Goal: Task Accomplishment & Management: Use online tool/utility

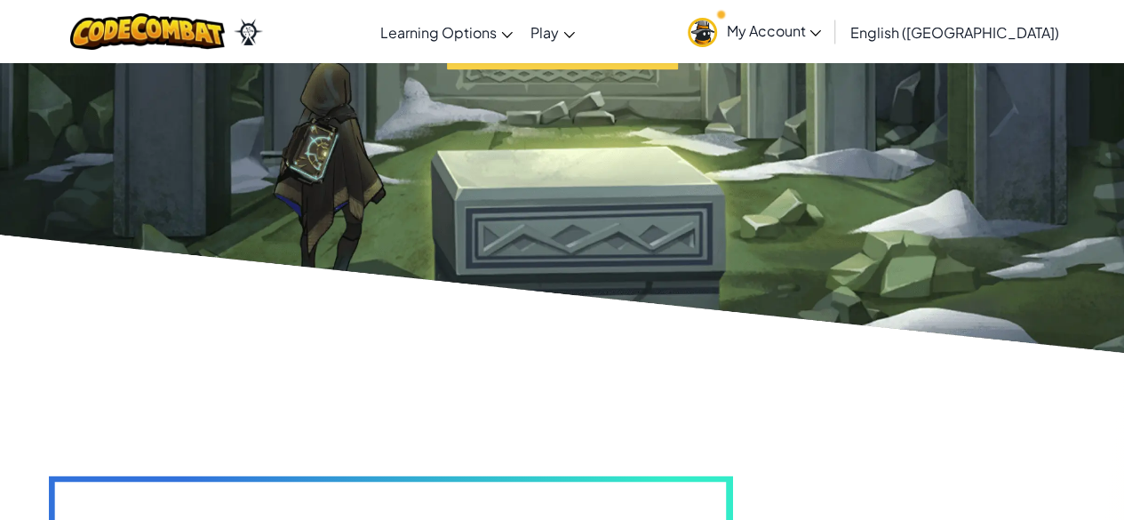
scroll to position [3819, 0]
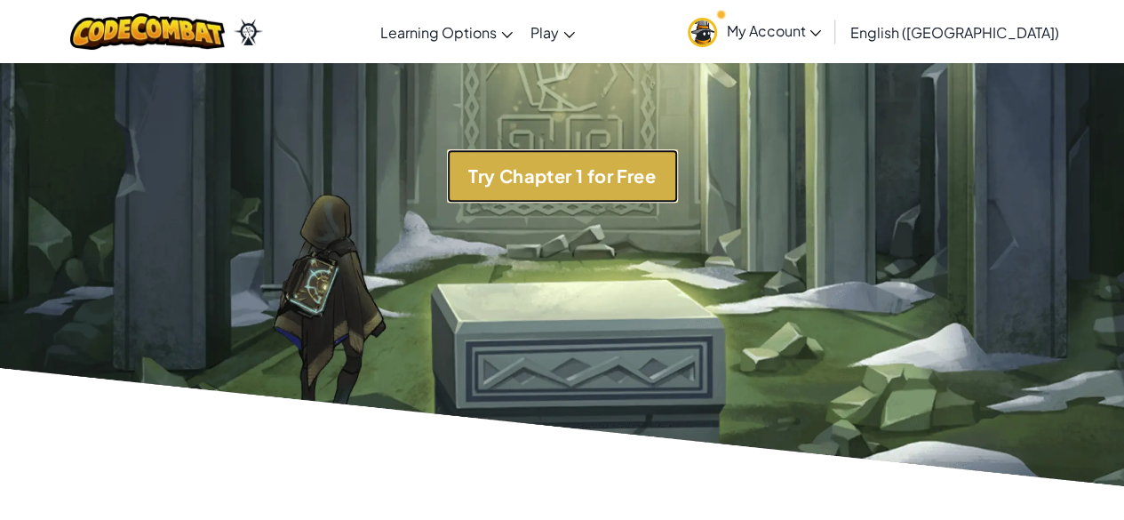
click at [662, 168] on button "Try Chapter 1 for Free" at bounding box center [562, 175] width 231 height 53
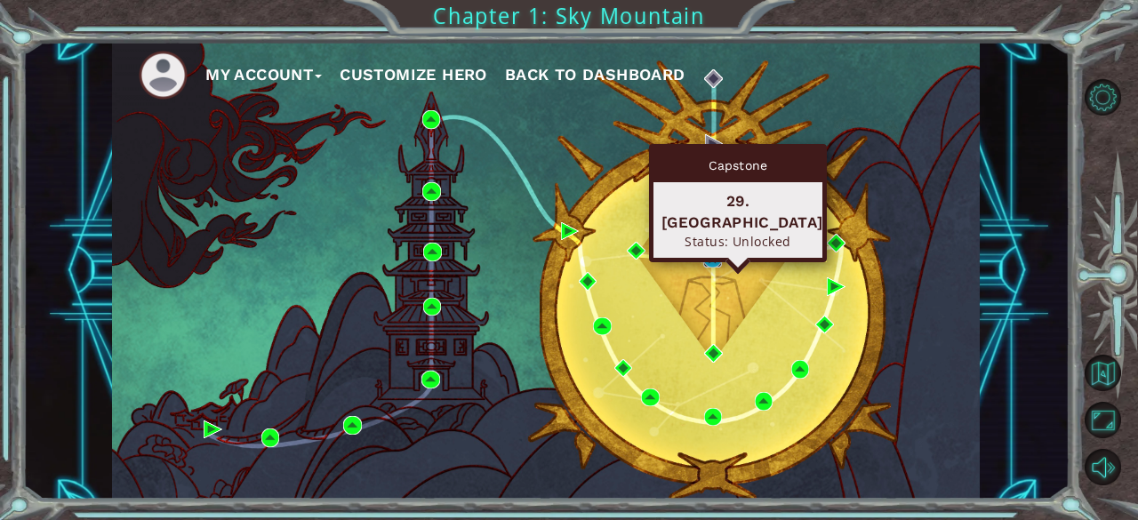
click at [715, 255] on img at bounding box center [712, 258] width 18 height 18
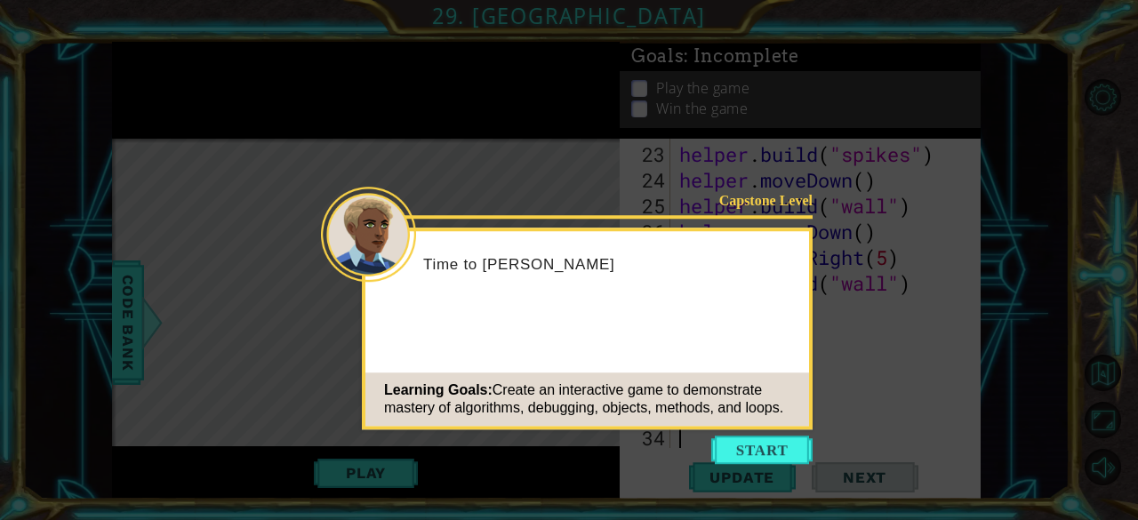
scroll to position [696, 0]
click at [796, 456] on button "Start" at bounding box center [761, 449] width 101 height 28
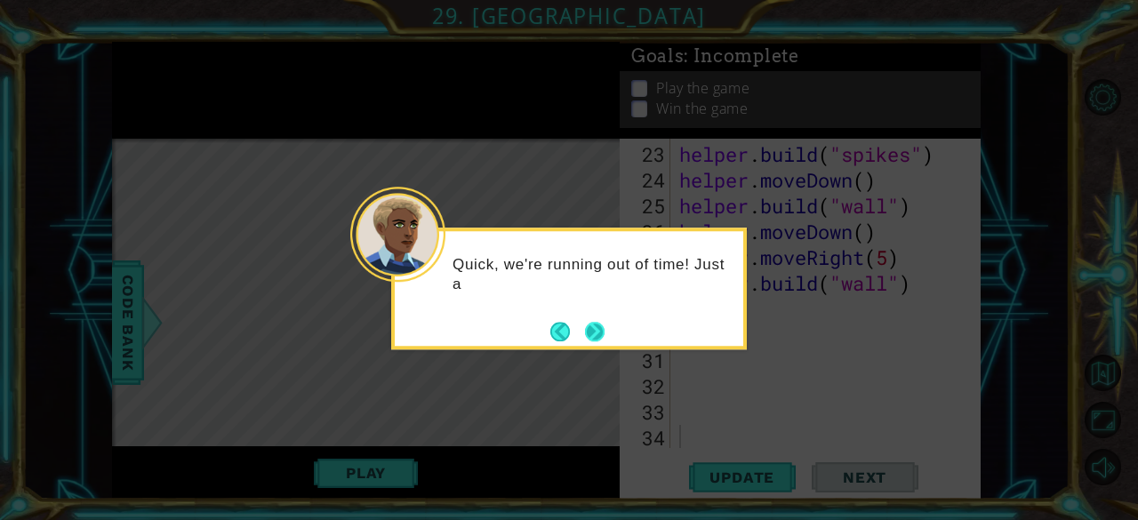
click at [595, 335] on button "Next" at bounding box center [595, 332] width 20 height 20
click at [598, 326] on button "Next" at bounding box center [595, 332] width 20 height 20
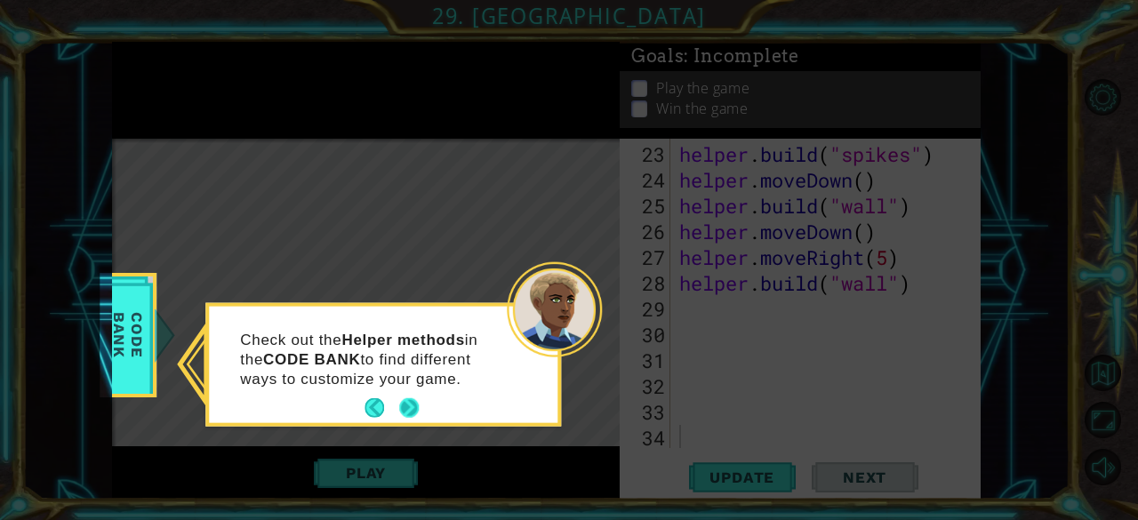
click at [402, 401] on button "Next" at bounding box center [409, 408] width 20 height 20
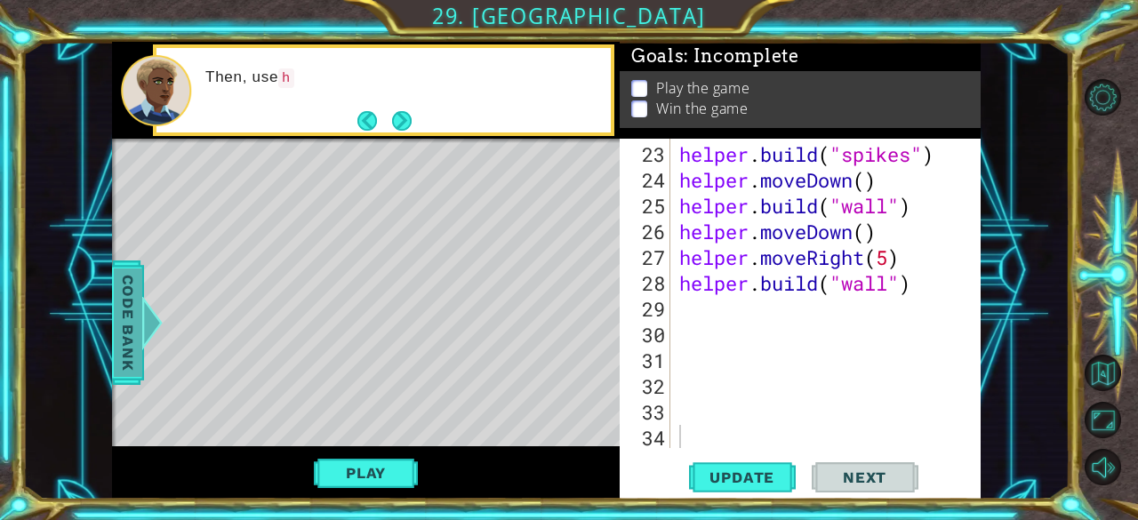
click at [126, 369] on span "Code Bank" at bounding box center [128, 322] width 28 height 108
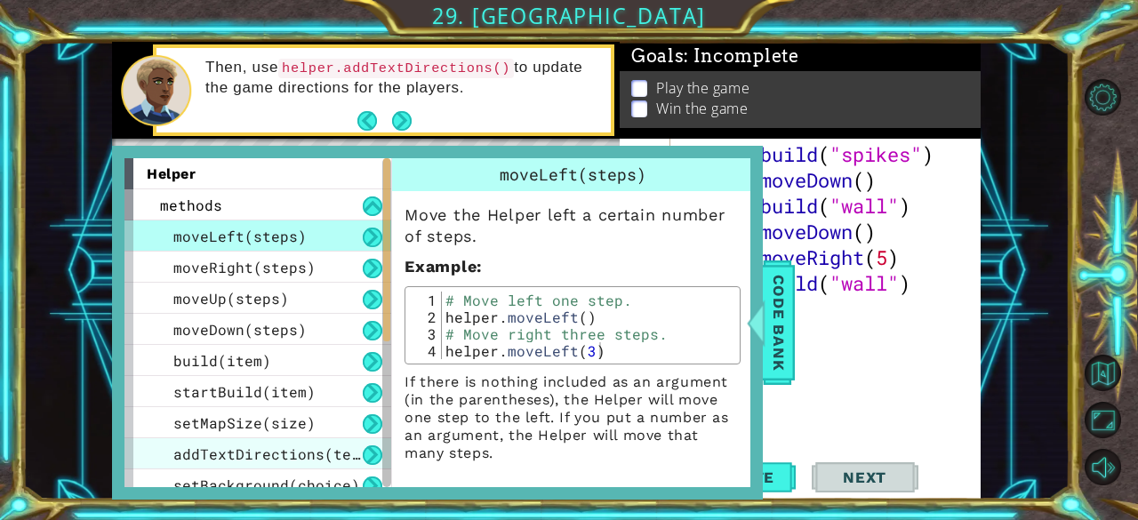
click at [299, 449] on span "addTextDirections(text)" at bounding box center [275, 453] width 204 height 19
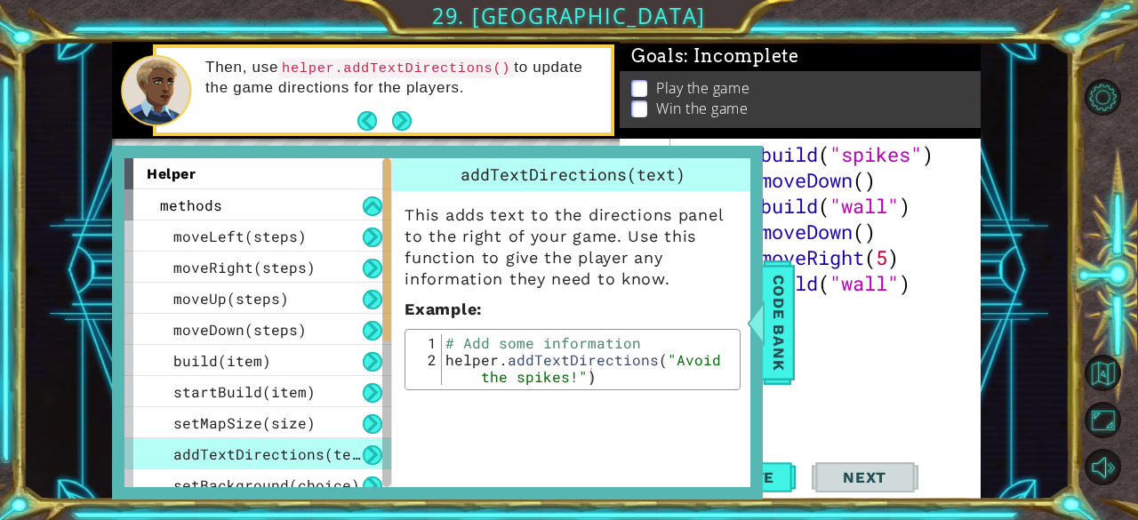
type textarea "helper.addTextDirections("Avoid the spikes!")"
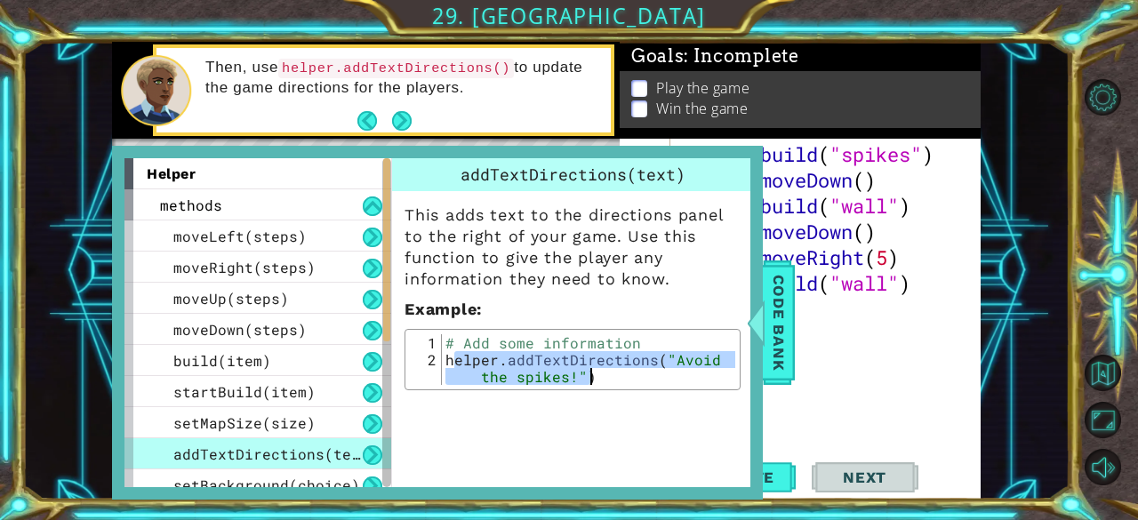
drag, startPoint x: 457, startPoint y: 358, endPoint x: 608, endPoint y: 375, distance: 152.0
click at [608, 375] on div "# Add some information helper . addTextDirections ( "Avoid the spikes!" )" at bounding box center [589, 384] width 294 height 101
click at [608, 375] on div "# Add some information helper . addTextDirections ( "Avoid the spikes!" )" at bounding box center [588, 359] width 293 height 51
drag, startPoint x: 607, startPoint y: 375, endPoint x: 427, endPoint y: 356, distance: 181.4
click at [427, 356] on div "helper.addTextDirections("Avoid the spikes!") 1 2 # Add some information helper…" at bounding box center [572, 359] width 325 height 51
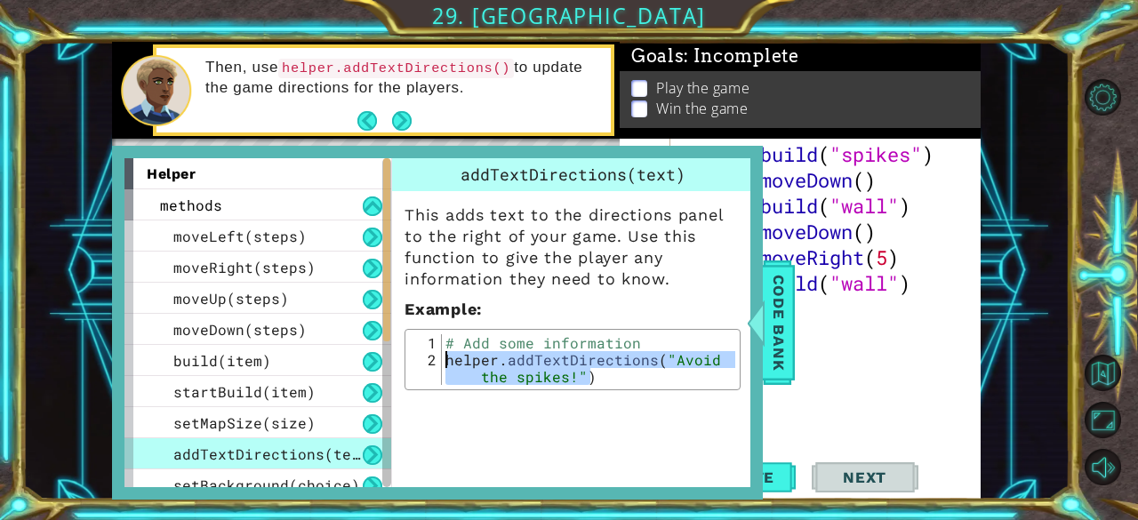
click at [903, 323] on div "helper . build ( "spikes" ) helper . moveDown ( ) helper . build ( "wall" ) hel…" at bounding box center [823, 321] width 297 height 361
click at [786, 311] on span "Code Bank" at bounding box center [778, 322] width 28 height 108
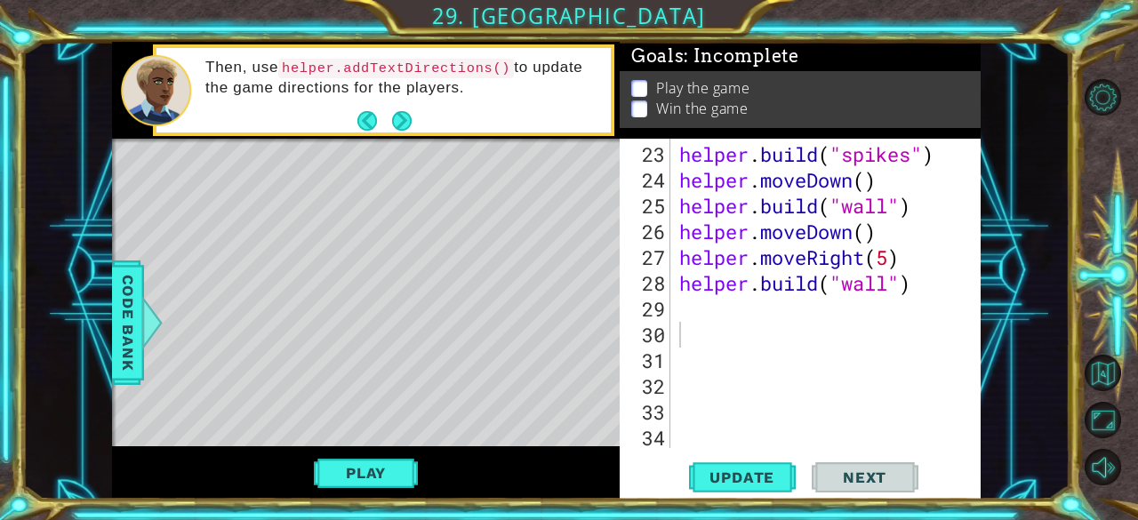
click at [714, 304] on div "helper . build ( "spikes" ) helper . moveDown ( ) helper . build ( "wall" ) hel…" at bounding box center [823, 321] width 297 height 361
paste textarea "helper.addTextDirections("Avoid the spikes!")"
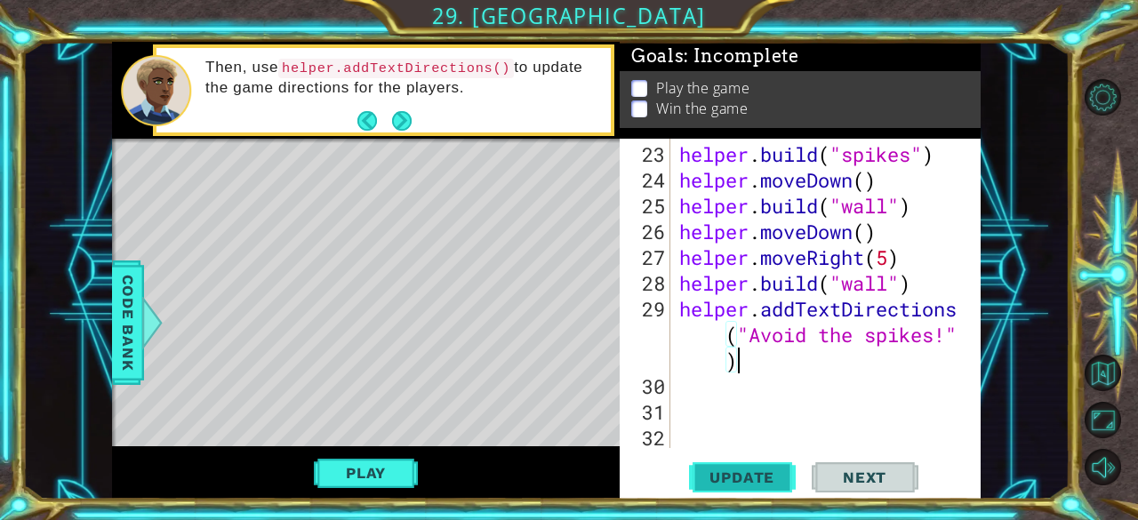
click at [734, 493] on button "Update" at bounding box center [742, 477] width 107 height 36
click at [747, 461] on button "Update" at bounding box center [742, 477] width 107 height 36
click at [379, 481] on button "Play" at bounding box center [366, 473] width 104 height 34
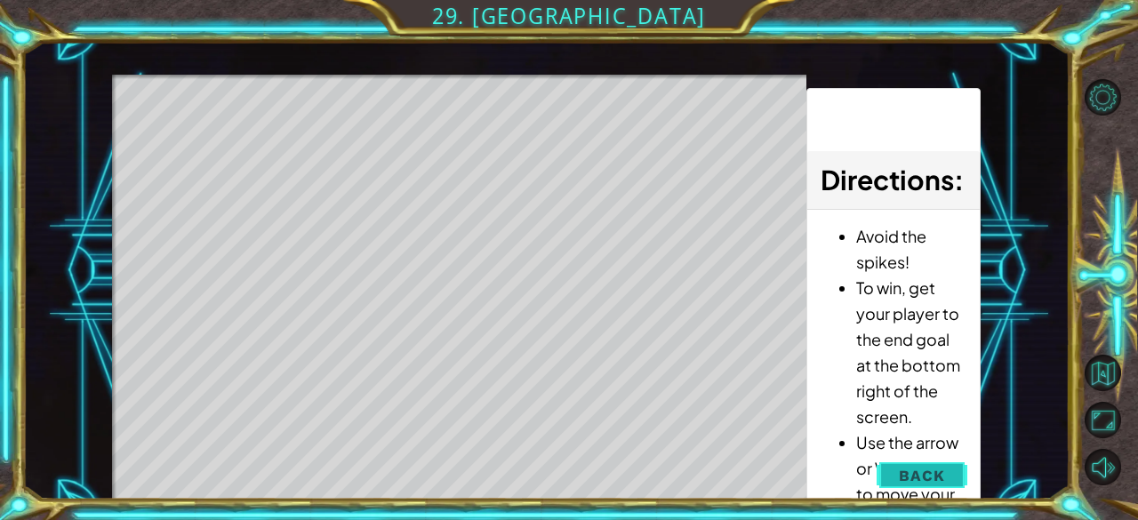
click at [944, 470] on span "Back" at bounding box center [920, 476] width 45 height 18
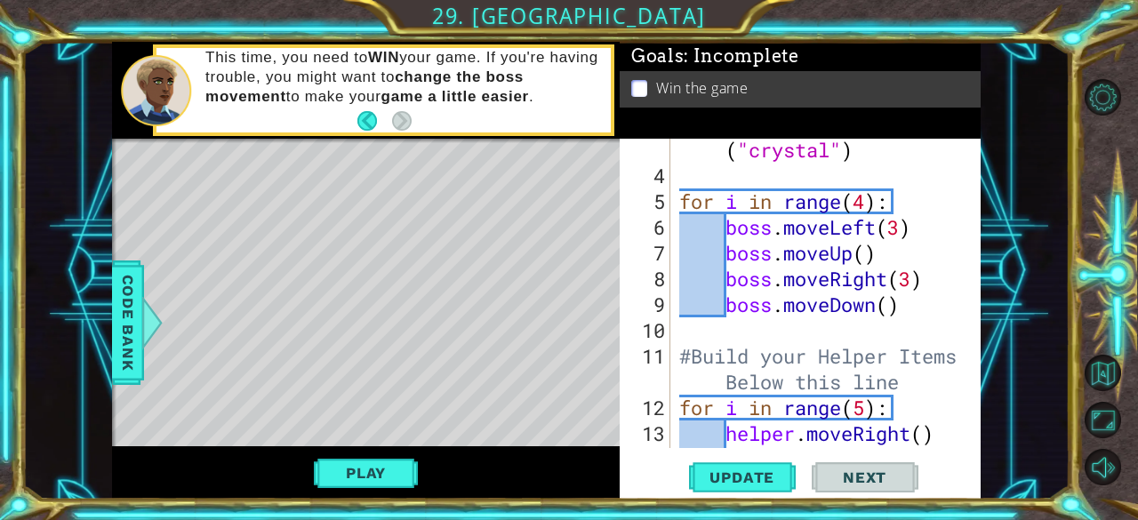
scroll to position [0, 0]
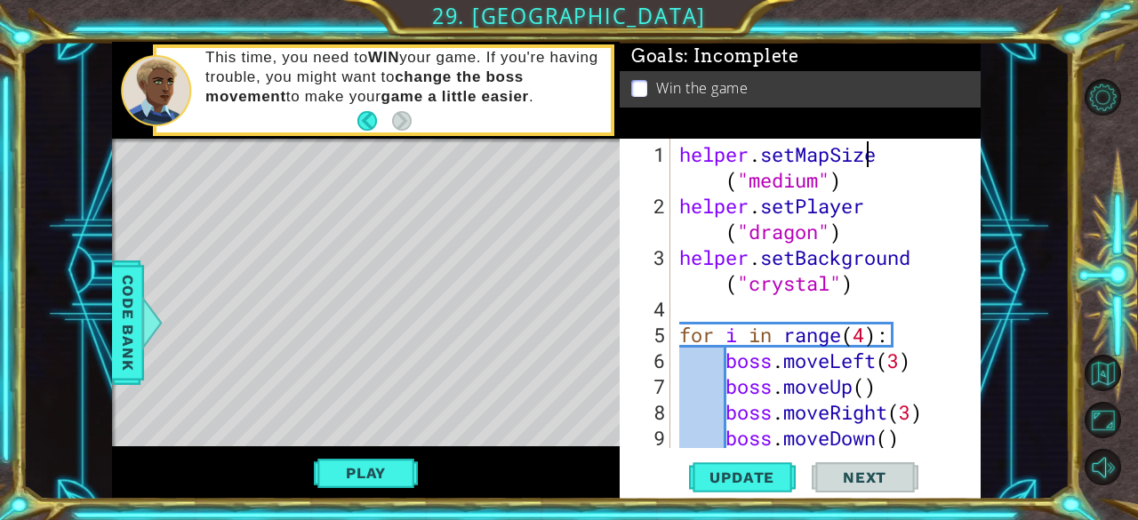
click at [882, 157] on div "helper . setMapSize ( "medium" ) helper . setPlayer ( "dragon" ) helper . setBa…" at bounding box center [823, 334] width 297 height 387
click at [893, 159] on div "helper . setMapSize ( "medium" ) helper . setPlayer ( "dragon" ) helper . setBa…" at bounding box center [823, 334] width 297 height 387
click at [894, 159] on div "helper . setMapSize ( "medium" ) helper . setPlayer ( "dragon" ) helper . setBa…" at bounding box center [823, 334] width 297 height 387
click at [889, 143] on div "helper . setMapSize ( "medium" ) helper . setPlayer ( "dragon" ) helper . setBa…" at bounding box center [823, 334] width 297 height 387
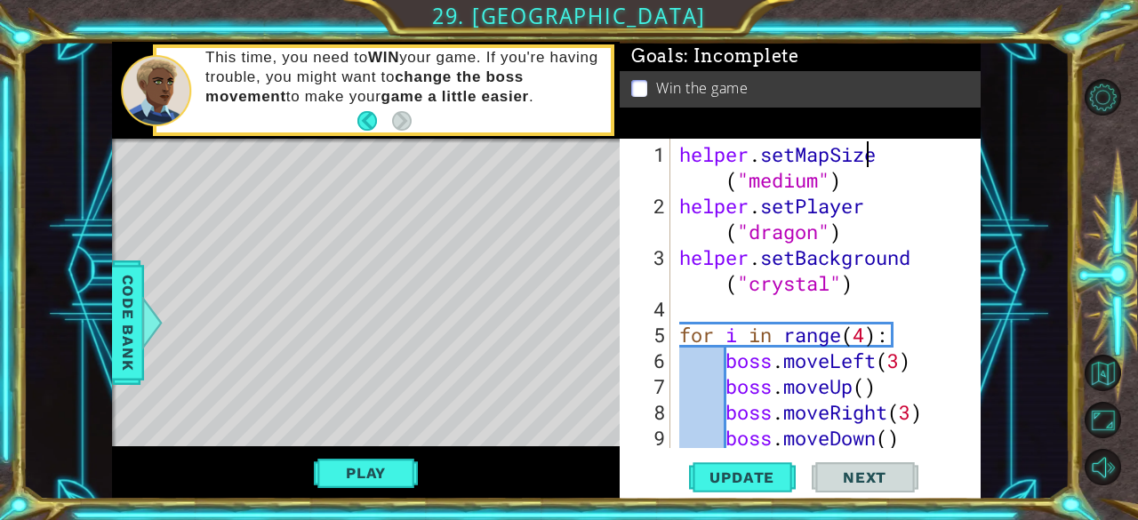
click at [891, 143] on div "helper . setMapSize ( "medium" ) helper . setPlayer ( "dragon" ) helper . setBa…" at bounding box center [823, 334] width 297 height 387
click at [892, 163] on div "helper . setMapSize ( "medium" ) helper . setPlayer ( "dragon" ) helper . setBa…" at bounding box center [823, 334] width 297 height 387
drag, startPoint x: 892, startPoint y: 156, endPoint x: 926, endPoint y: 150, distance: 34.2
click at [926, 150] on div "helper . setMapSize ( "medium" ) helper . setPlayer ( "dragon" ) helper . setBa…" at bounding box center [823, 334] width 297 height 387
click at [890, 148] on div "helper . setMapSize ( "medium" ) helper . setPlayer ( "dragon" ) helper . setBa…" at bounding box center [823, 334] width 297 height 387
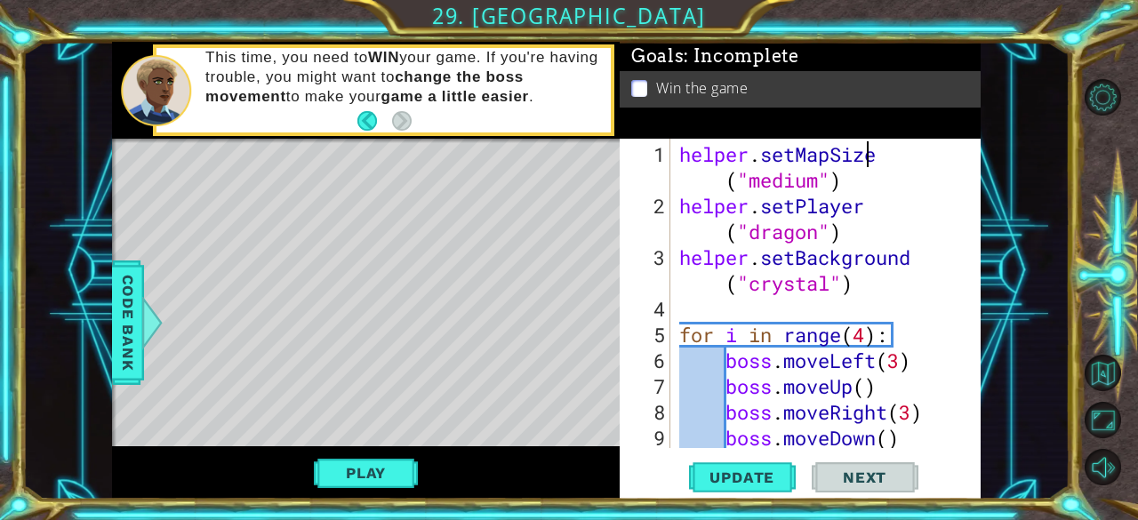
click at [883, 152] on div "helper . setMapSize ( "medium" ) helper . setPlayer ( "dragon" ) helper . setBa…" at bounding box center [823, 334] width 297 height 387
click at [923, 264] on div "helper . setMapSize ( "medium" ) helper . setPlayer ( "dragon" ) helper . setBa…" at bounding box center [823, 334] width 297 height 387
click at [922, 261] on div "helper . setMapSize ( "medium" ) helper . setPlayer ( "dragon" ) helper . setBa…" at bounding box center [823, 334] width 297 height 387
click at [730, 184] on div "helper . setMapSize ( "medium" ) helper . setPlayer ( "dragon" ) helper . setBa…" at bounding box center [823, 334] width 297 height 387
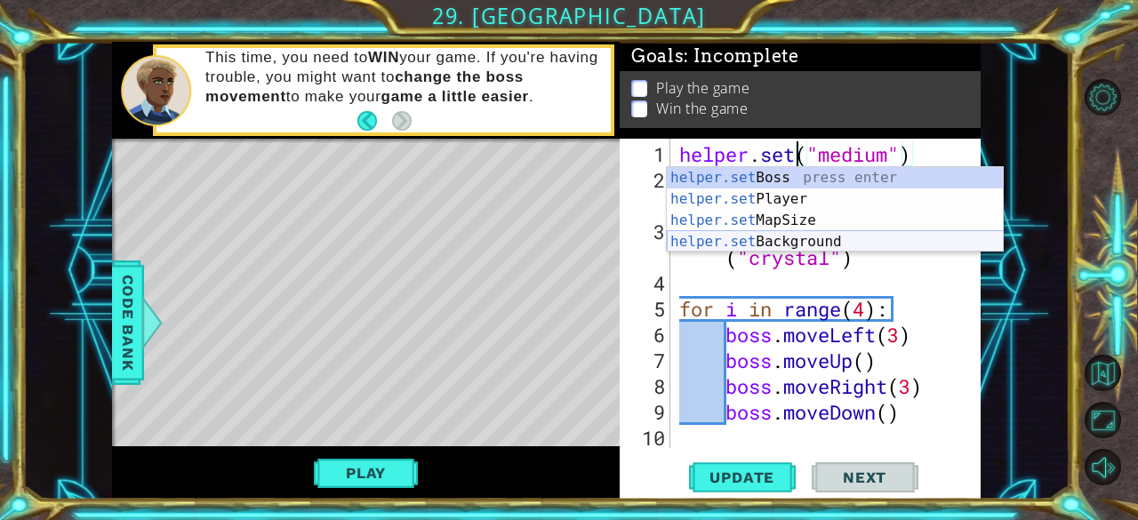
click at [745, 240] on div "helper.set Boss press enter helper.set Player press enter helper.set MapSize pr…" at bounding box center [835, 231] width 337 height 128
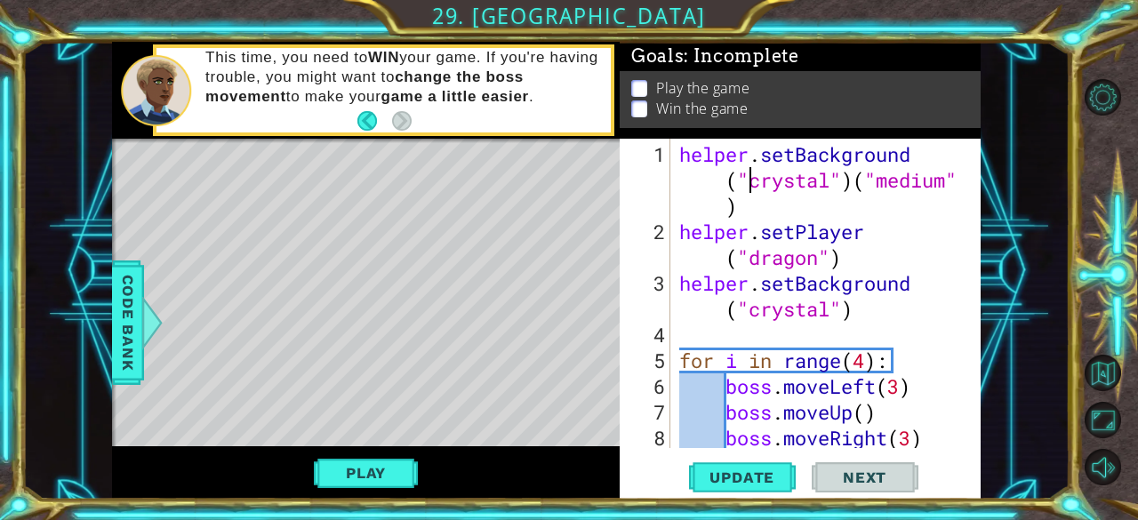
click at [780, 215] on div "helper . setBackground ( "crystal" ) ( "medium" ) helper . setPlayer ( "dragon"…" at bounding box center [823, 347] width 297 height 412
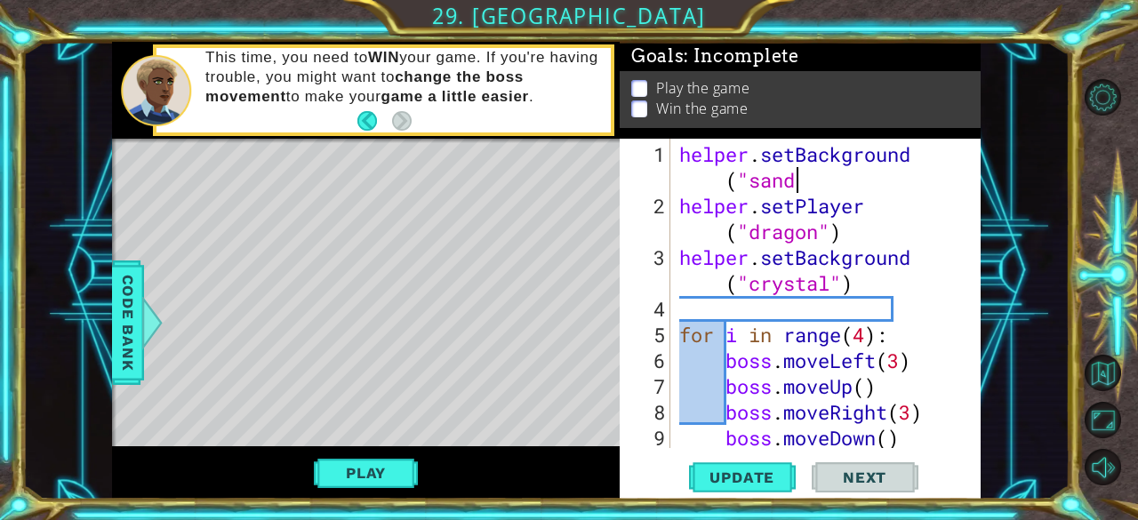
scroll to position [0, 13]
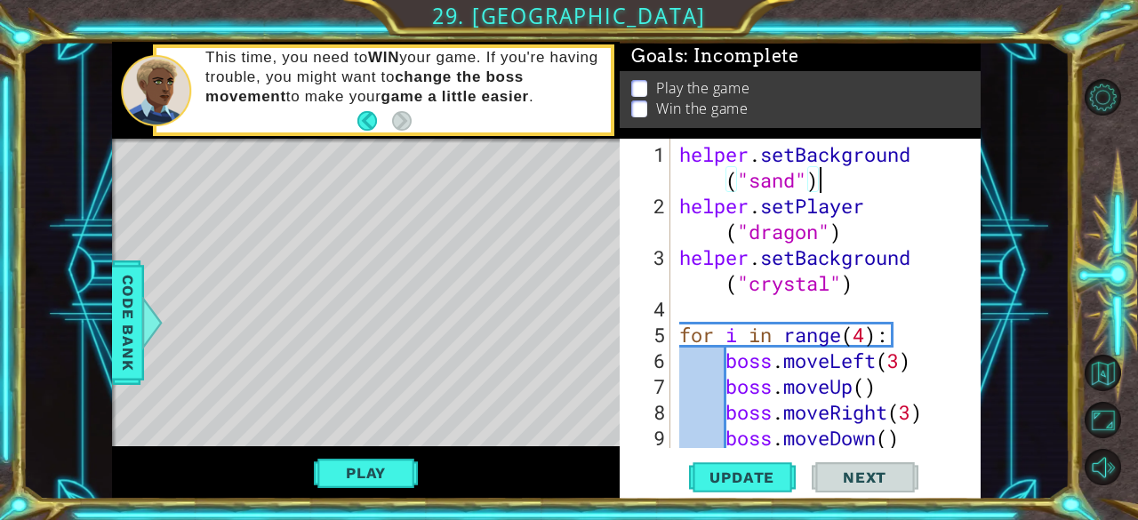
click at [817, 230] on div "helper . setBackground ( "sand" ) helper . setPlayer ( "dragon" ) helper . setB…" at bounding box center [823, 334] width 297 height 387
click at [892, 209] on div "helper . setBackground ( "sand" ) helper . setPlayer ( "dragon" ) helper . setB…" at bounding box center [823, 334] width 297 height 387
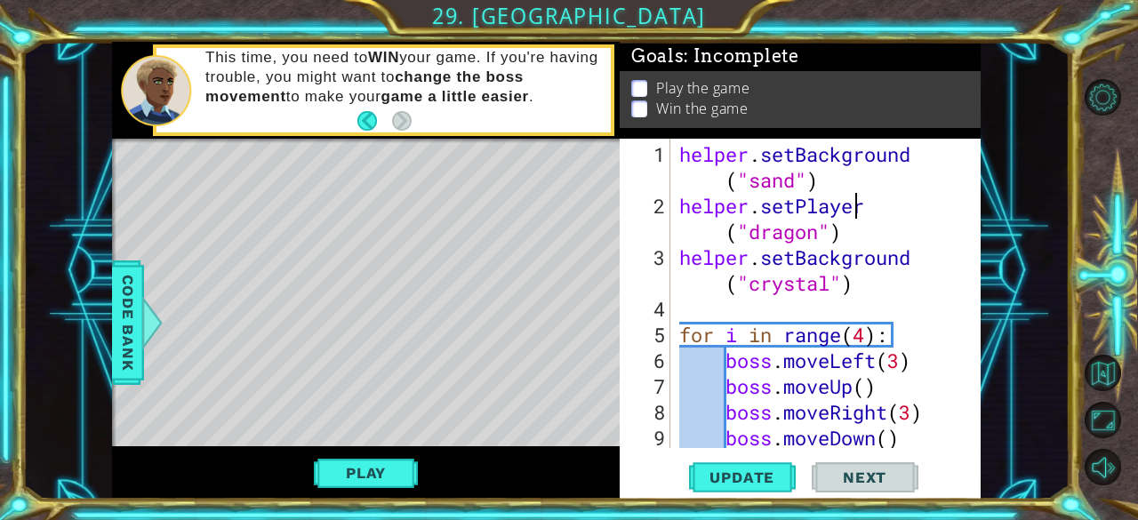
click at [880, 209] on div "helper . setBackground ( "sand" ) helper . setPlayer ( "dragon" ) helper . setB…" at bounding box center [823, 334] width 297 height 387
click at [883, 209] on div "helper . setBackground ( "sand" ) helper . setPlayer ( "dragon" ) helper . setB…" at bounding box center [823, 334] width 297 height 387
click at [729, 235] on div "helper . setBackground ( "sand" ) helper . setPlayer ( "dragon" ) helper . setB…" at bounding box center [823, 334] width 297 height 387
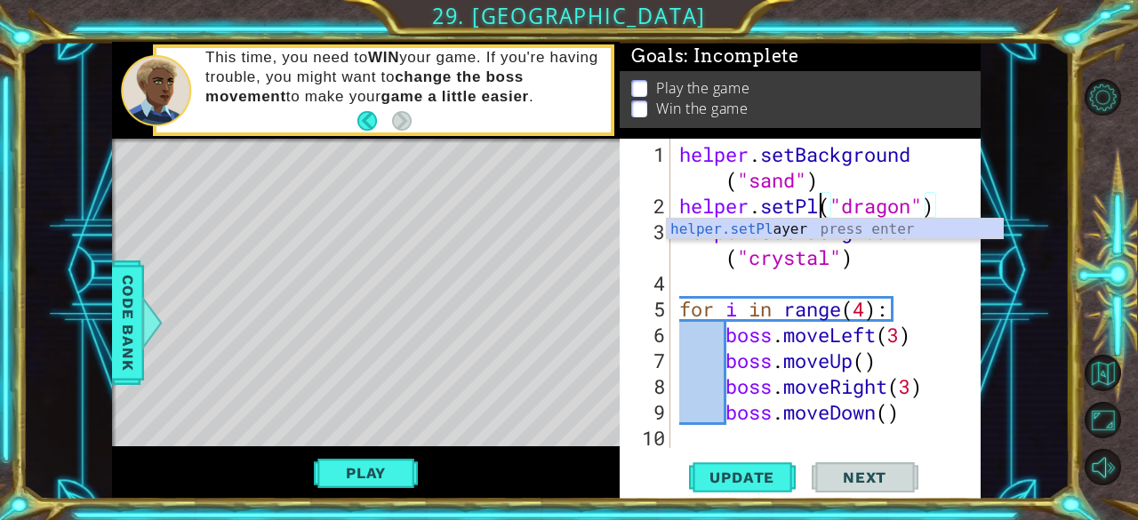
scroll to position [0, 10]
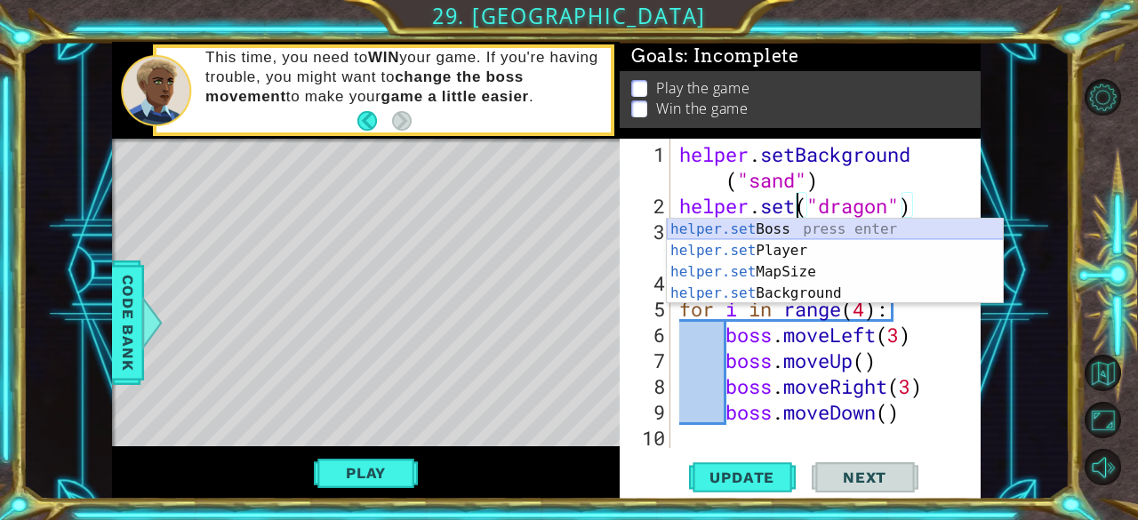
click at [748, 236] on div "helper.set Boss press enter helper.set Player press enter helper.set MapSize pr…" at bounding box center [835, 283] width 337 height 128
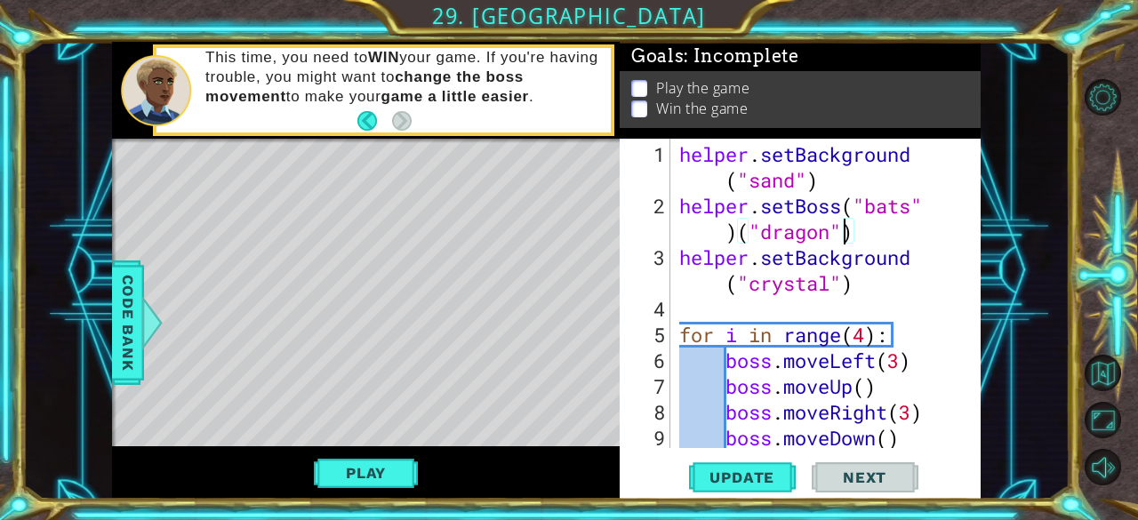
click at [841, 241] on div "helper . setBackground ( "sand" ) helper . setBoss ( "bats" ) ( "dragon" ) help…" at bounding box center [823, 334] width 297 height 387
click at [866, 253] on div "helper . setBackground ( "sand" ) helper . setBoss ( "bats" ) ( "dragon" ) help…" at bounding box center [823, 334] width 297 height 387
click at [873, 241] on div "helper . setBackground ( "sand" ) helper . setBoss ( "bats" ) ( "dragon" ) help…" at bounding box center [823, 334] width 297 height 387
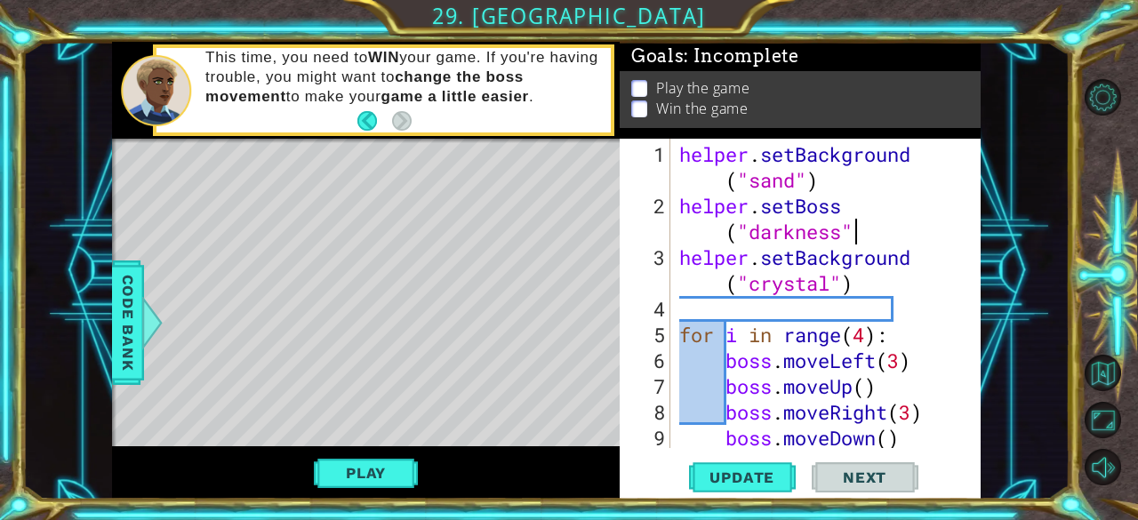
scroll to position [0, 12]
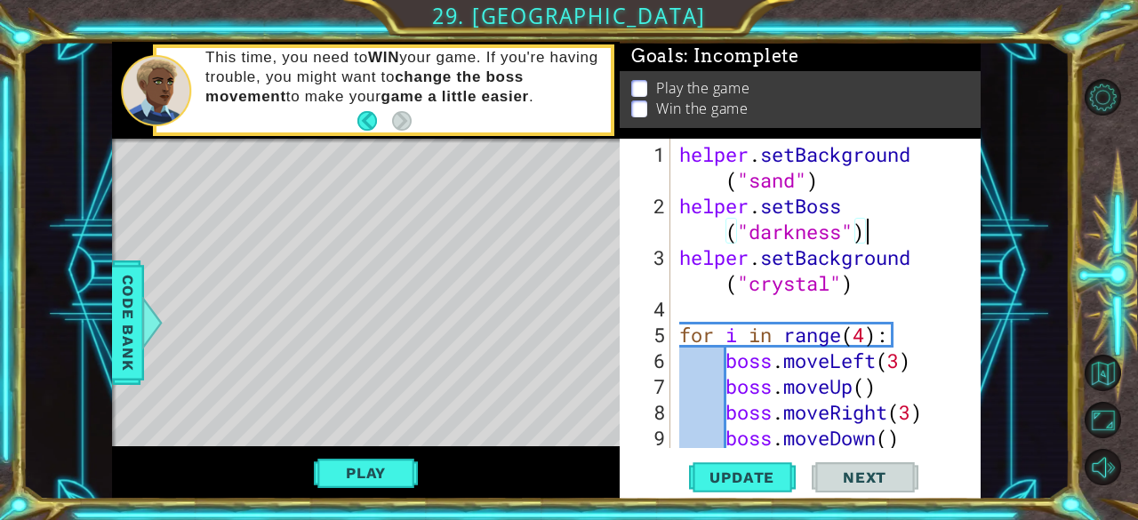
click at [924, 271] on div "helper . setBackground ( "sand" ) helper . setBoss ( "darkness" ) helper . setB…" at bounding box center [823, 334] width 297 height 387
click at [722, 283] on div "helper . setBackground ( "sand" ) helper . setBoss ( "darkness" ) helper . setB…" at bounding box center [823, 334] width 297 height 387
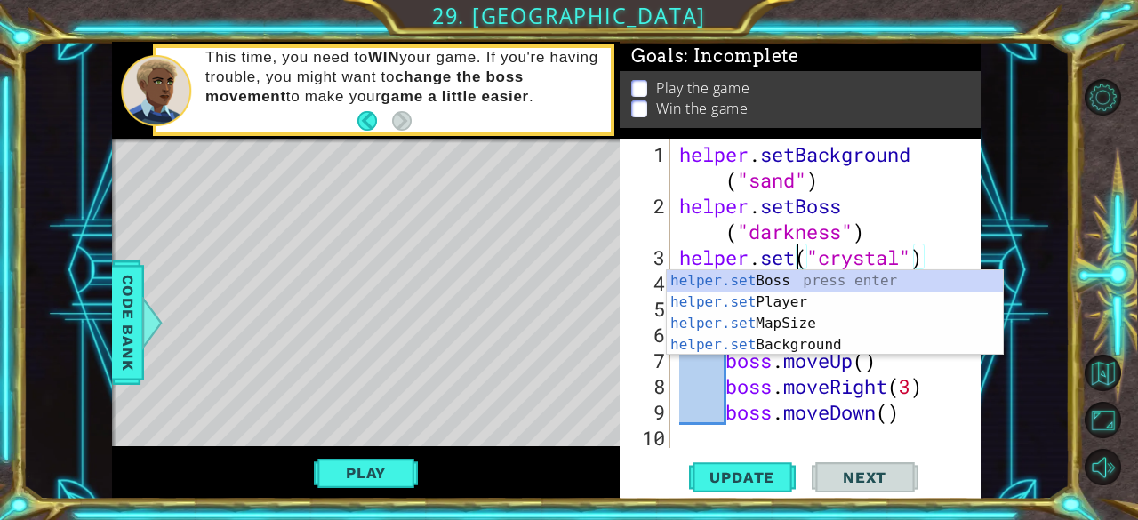
scroll to position [0, 5]
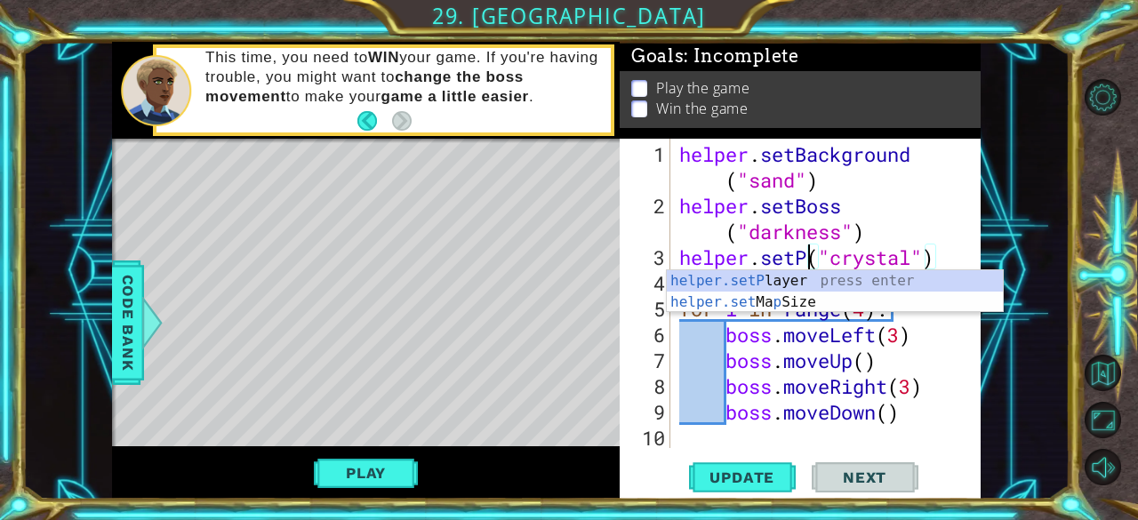
click at [722, 283] on div "helper.setP layer press enter helper.set Ma p Size press enter" at bounding box center [835, 312] width 337 height 85
type textarea "helper.setPlayer("dragon")("crystal")"
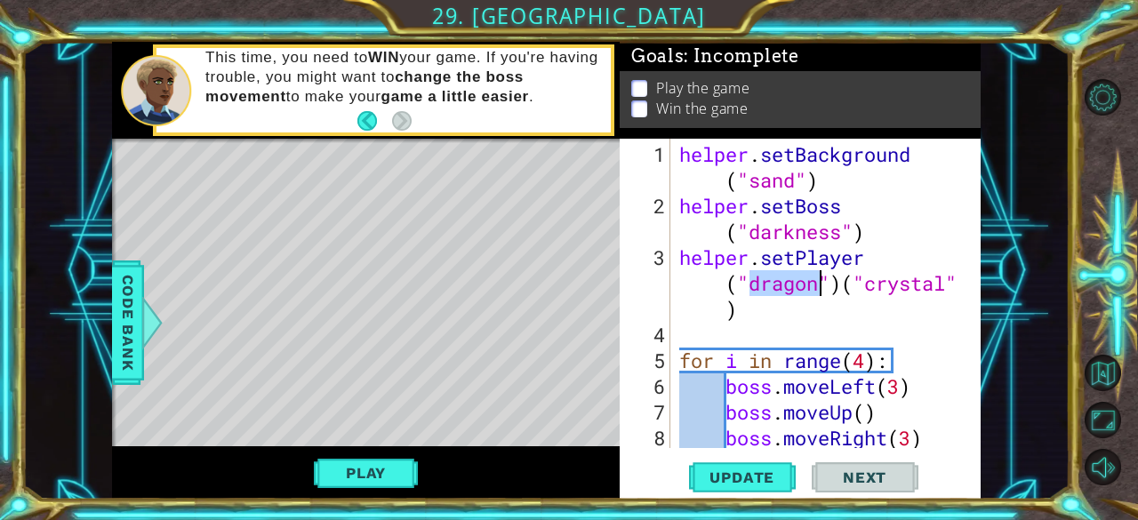
click at [791, 324] on div "helper . setBackground ( "sand" ) helper . setBoss ( "darkness" ) helper . setP…" at bounding box center [823, 334] width 297 height 387
click at [798, 312] on div "helper . setBackground ( "sand" ) helper . setBoss ( "darkness" ) helper . setP…" at bounding box center [823, 334] width 297 height 387
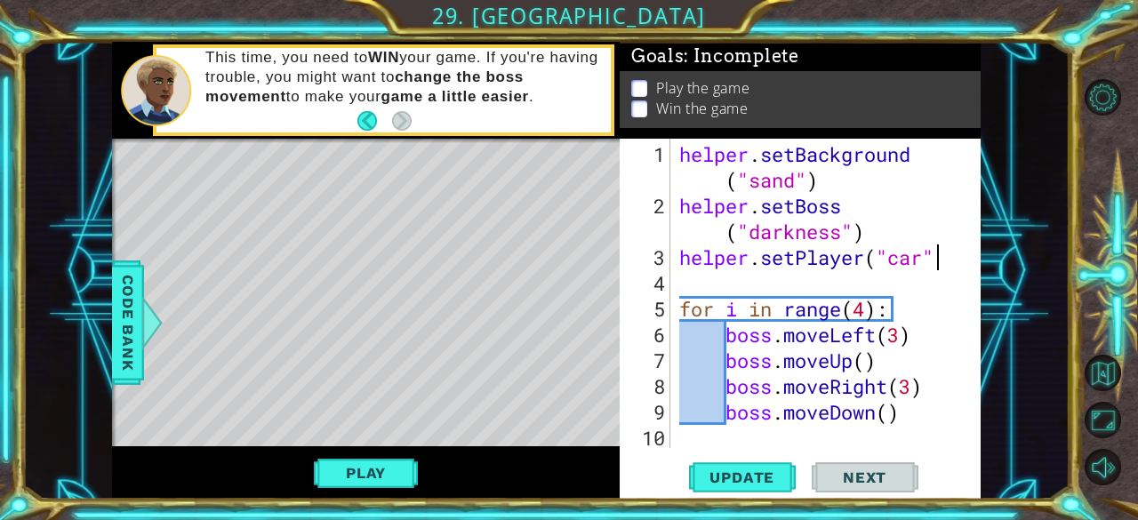
scroll to position [0, 11]
click at [339, 483] on button "Play" at bounding box center [366, 473] width 104 height 34
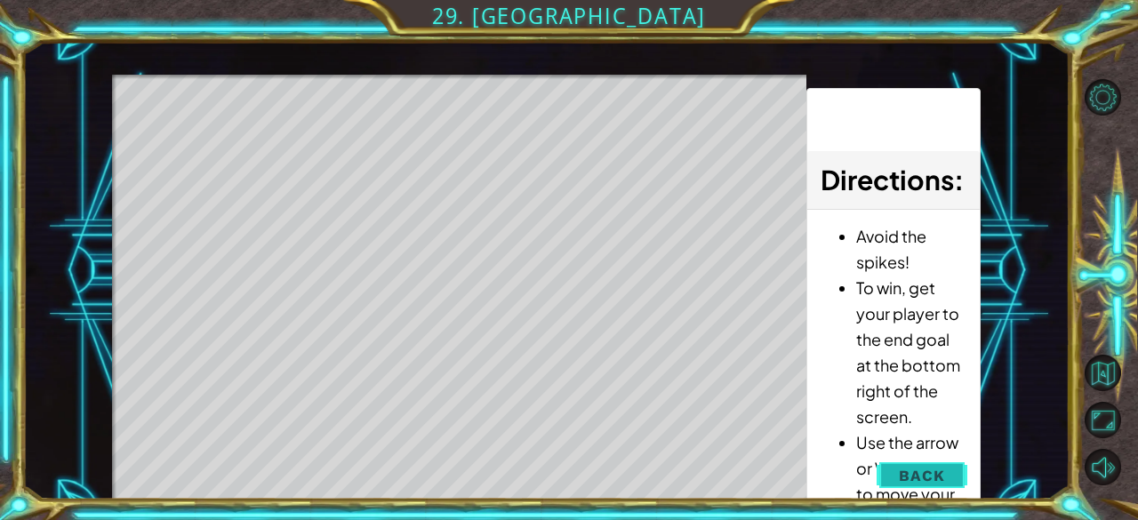
click at [954, 481] on button "Back" at bounding box center [921, 476] width 90 height 36
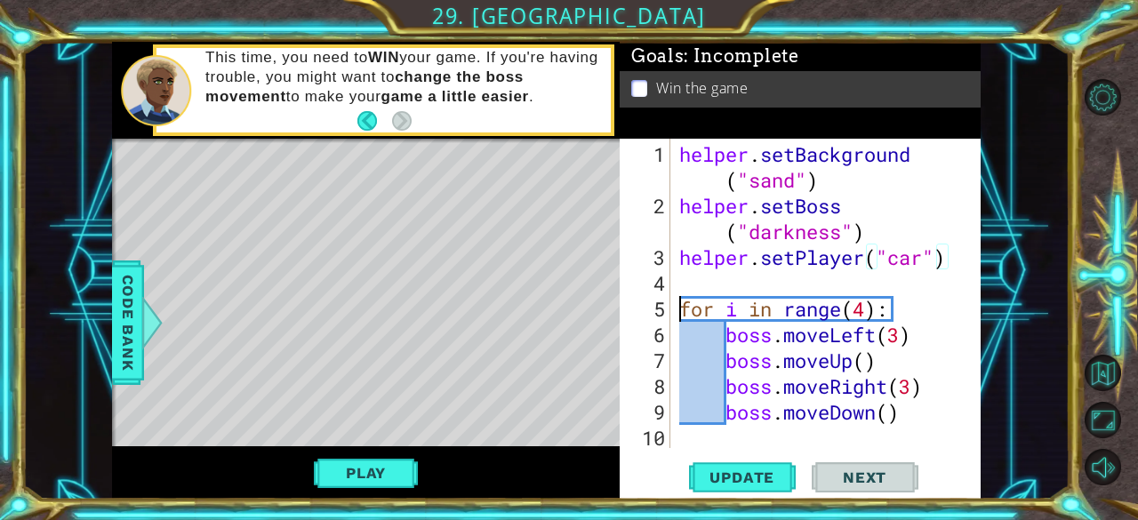
scroll to position [0, 9]
click at [677, 315] on div "helper . setBackground ( "sand" ) helper . setBoss ( "darkness" ) helper . setP…" at bounding box center [823, 347] width 297 height 412
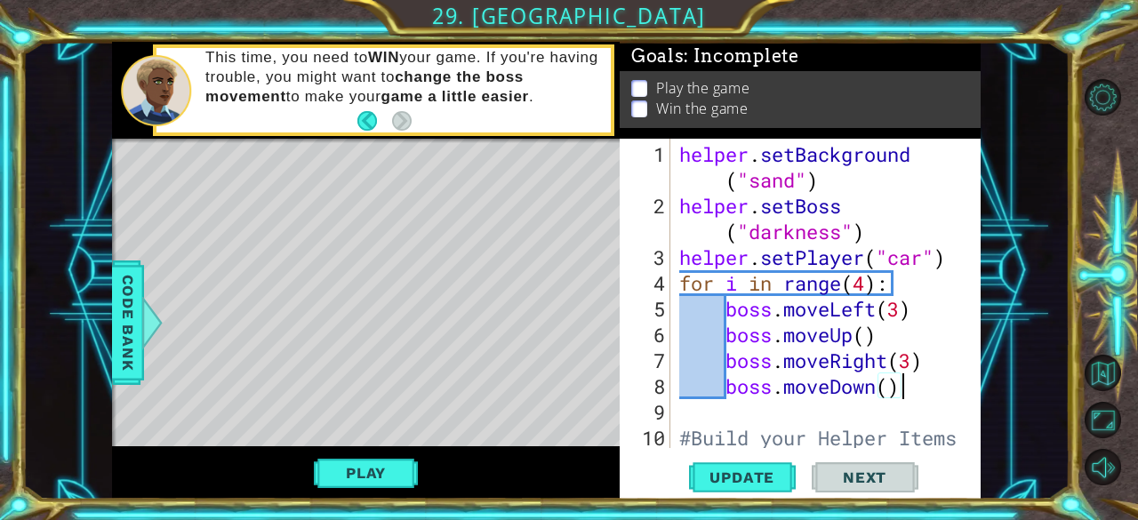
click at [905, 388] on div "helper . setBackground ( "sand" ) helper . setBoss ( "darkness" ) helper . setP…" at bounding box center [823, 347] width 297 height 412
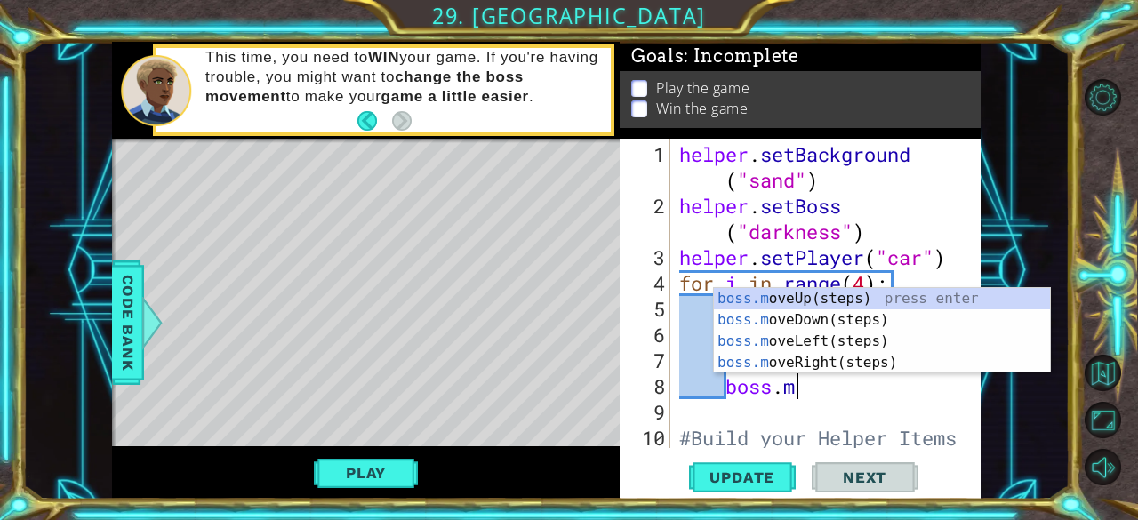
type textarea "b"
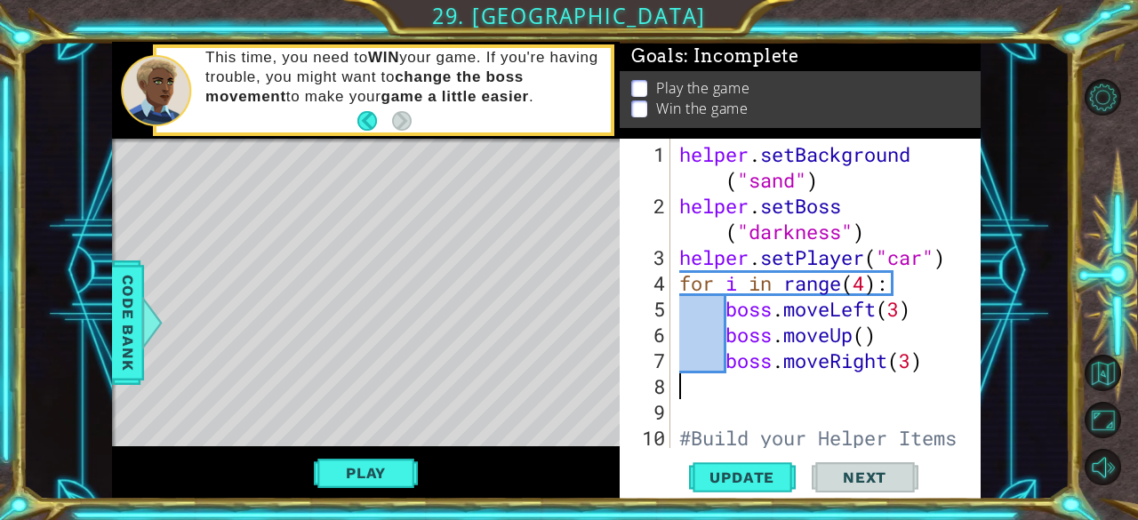
scroll to position [0, 0]
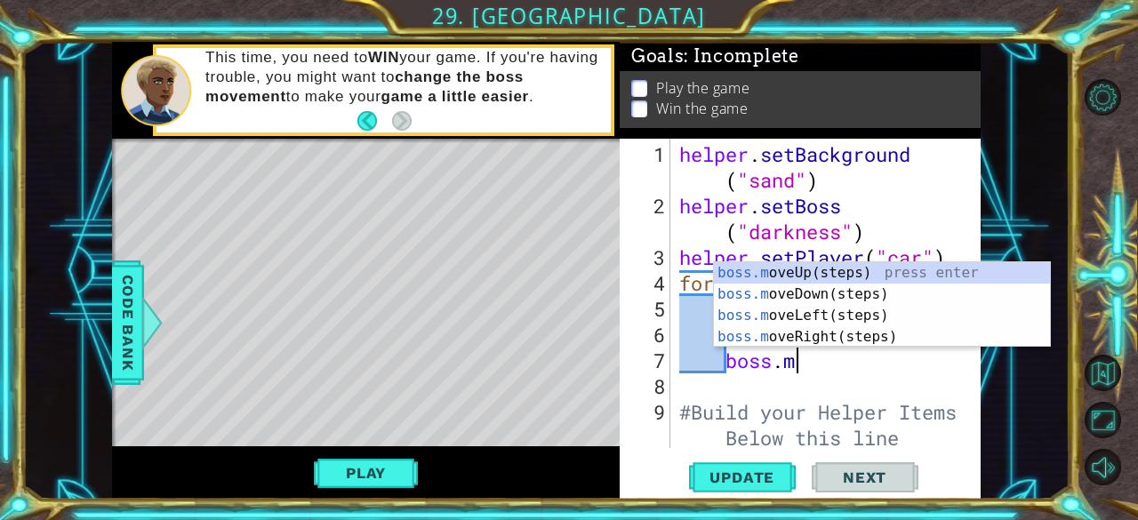
type textarea "b"
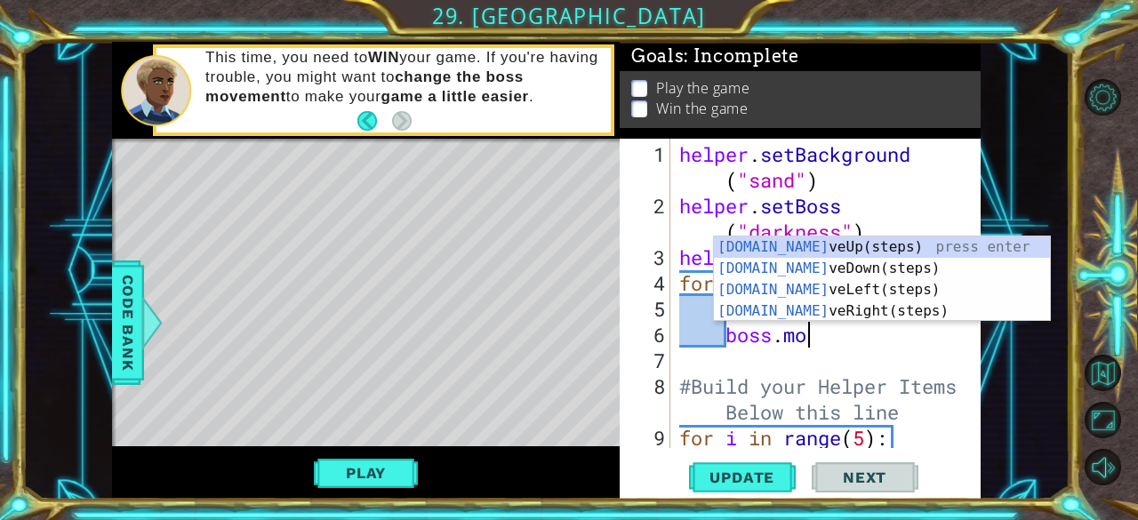
type textarea "boss.m"
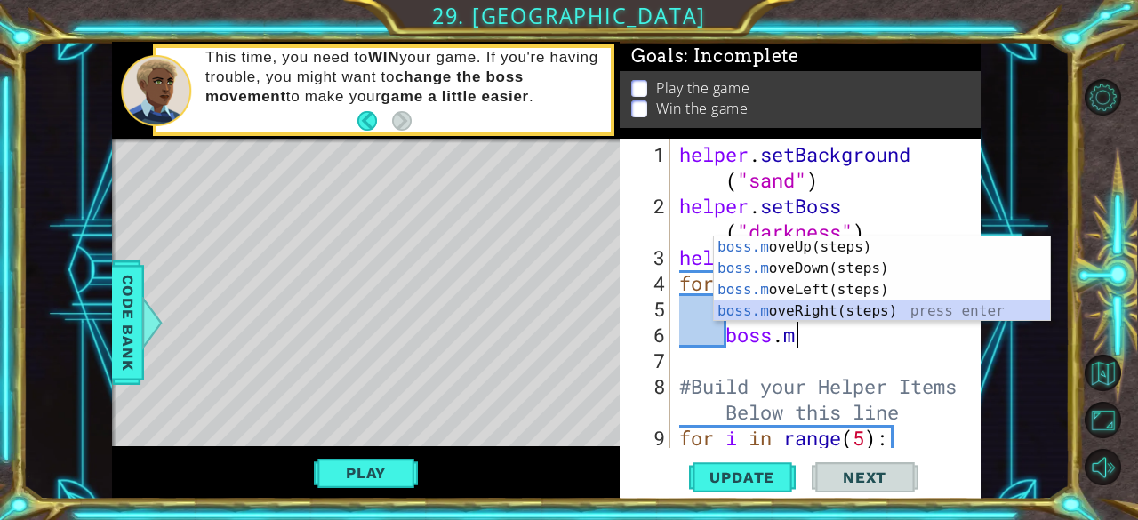
click at [890, 310] on div "boss.m oveUp(steps) press enter boss.m oveDown(steps) press enter boss.[PERSON_…" at bounding box center [882, 300] width 337 height 128
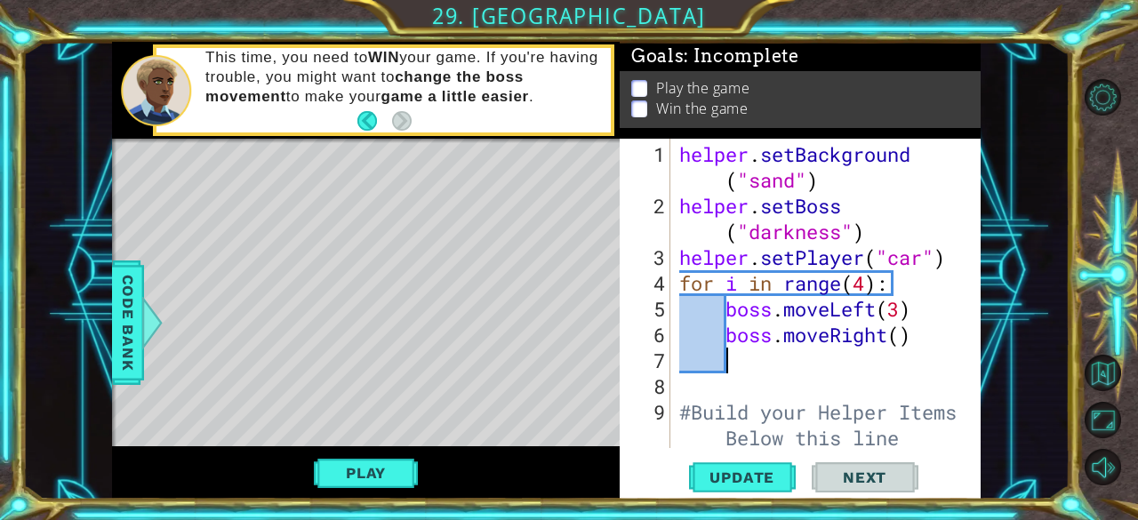
type textarea "b"
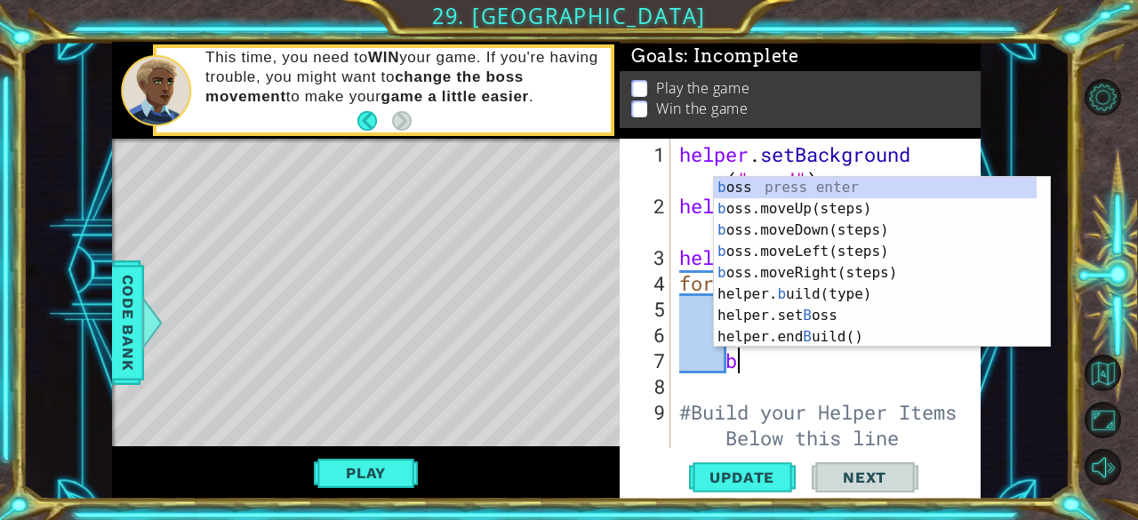
scroll to position [0, 2]
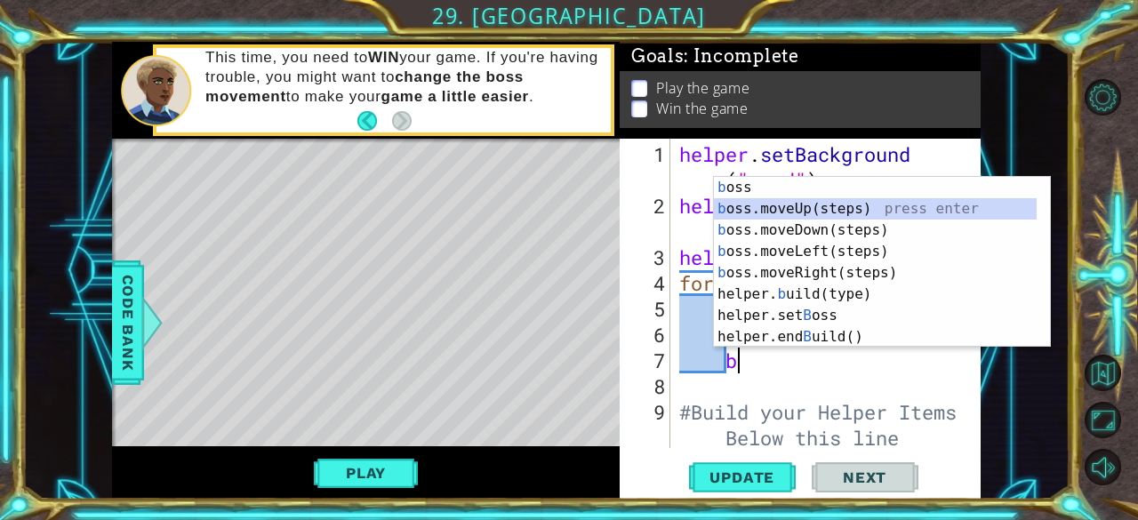
click at [920, 212] on div "b oss press enter b oss.moveUp(steps) press enter b oss.moveDown(steps) press e…" at bounding box center [875, 283] width 323 height 213
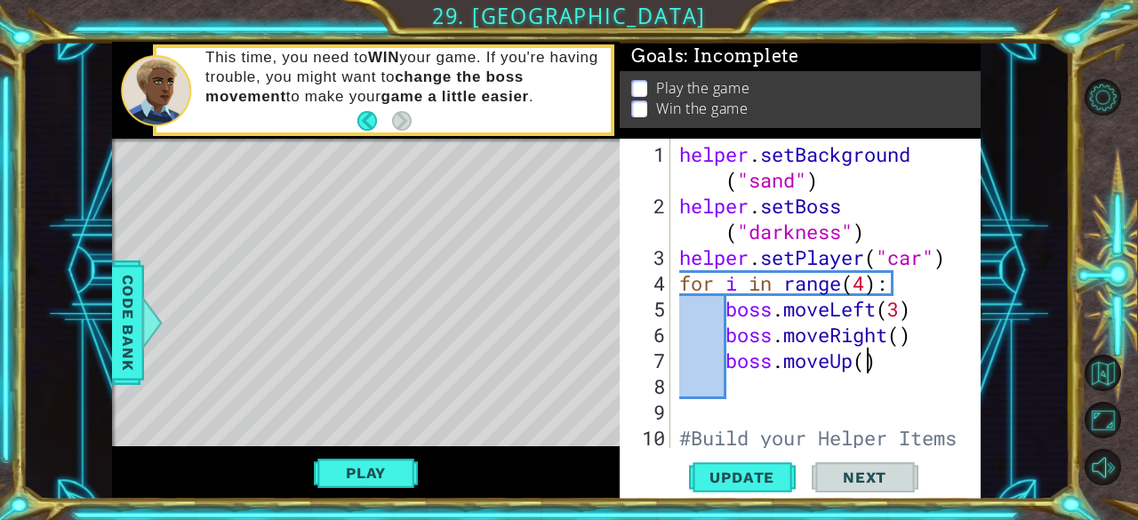
click at [869, 358] on div "helper . setBackground ( "sand" ) helper . setBoss ( "darkness" ) helper . setP…" at bounding box center [823, 347] width 297 height 412
type textarea "boss.moveUp(2)"
click at [739, 391] on div "helper . setBackground ( "sand" ) helper . setBoss ( "darkness" ) helper . setP…" at bounding box center [823, 347] width 297 height 412
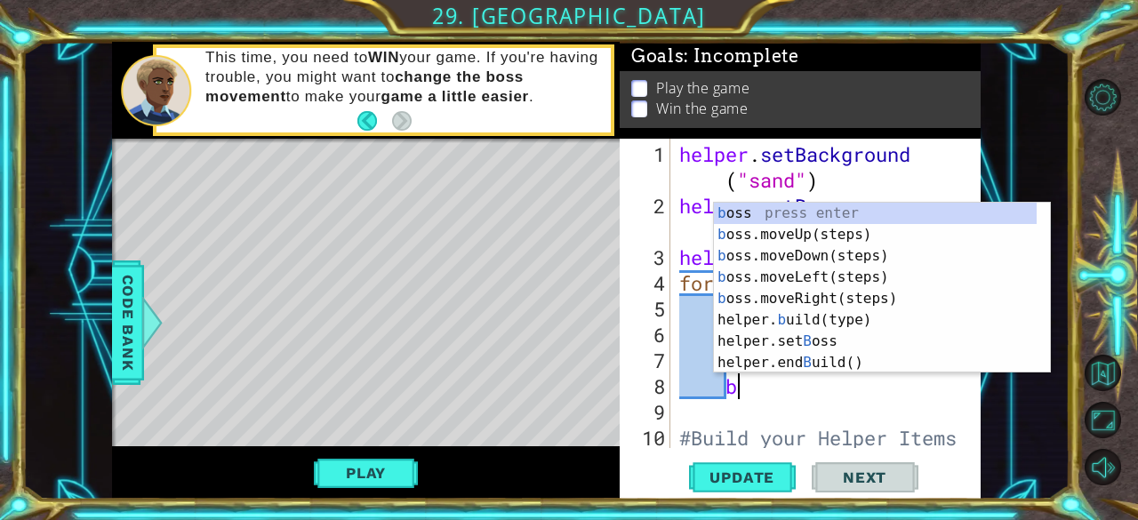
type textarea "b"
click at [768, 252] on div "b oss press enter b oss.moveUp(steps) press enter b oss.moveDown(steps) press e…" at bounding box center [875, 309] width 323 height 213
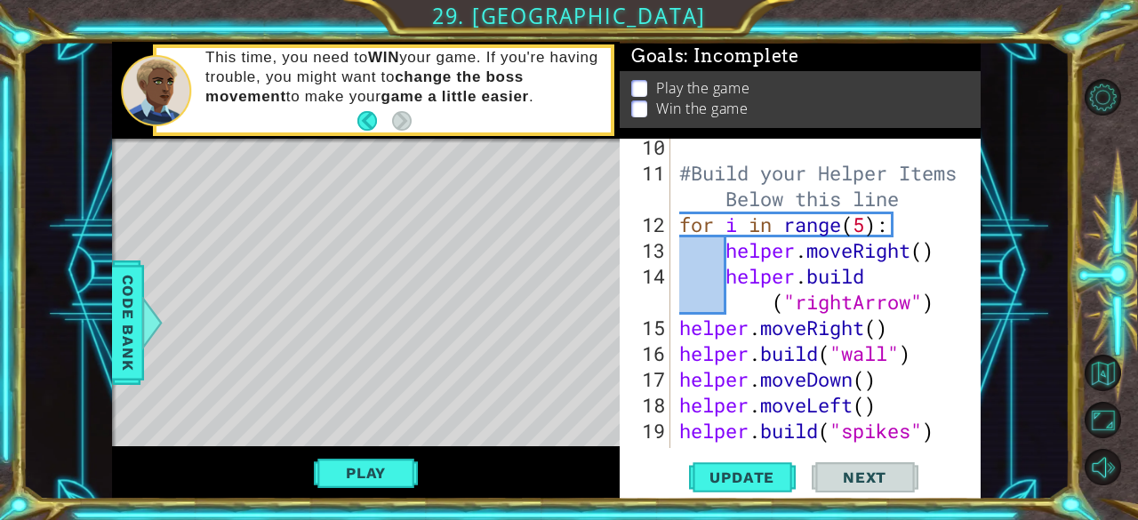
scroll to position [286, 0]
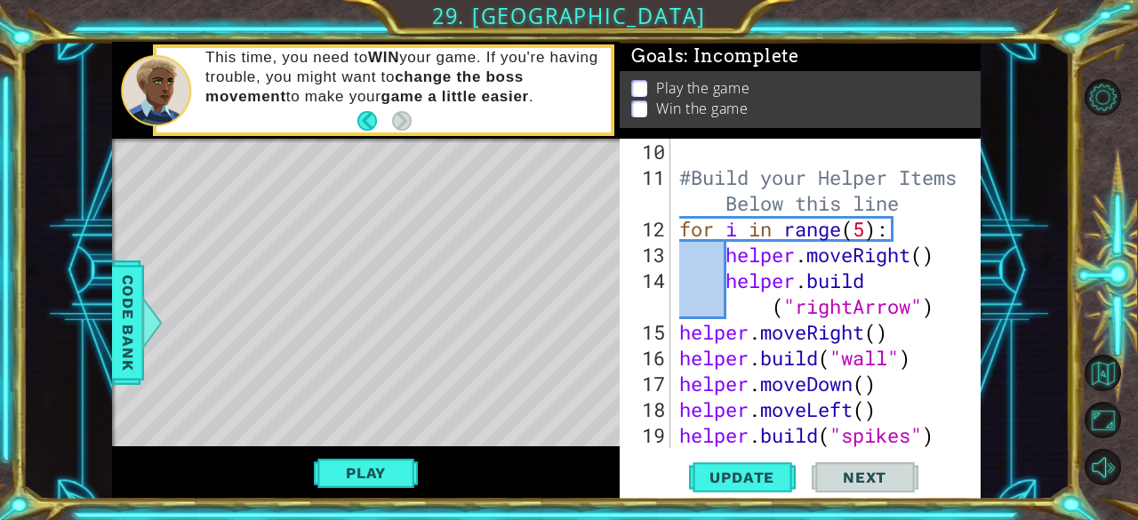
click at [983, 272] on div "1 ההההההההההההההההההההההההההההההההההההההההההההההההההההההההההההההההההההההההההההה…" at bounding box center [546, 271] width 1047 height 458
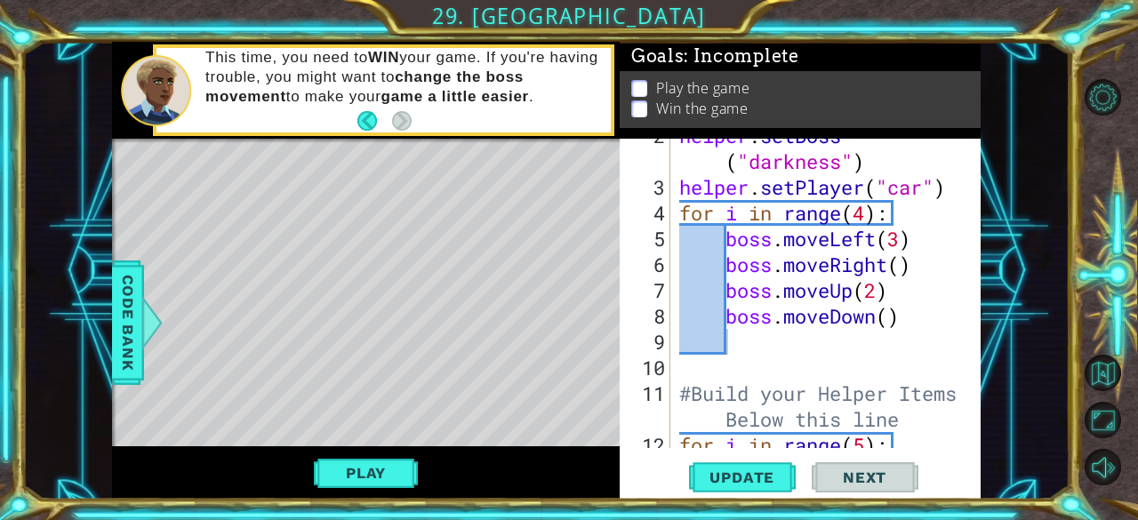
scroll to position [66, 0]
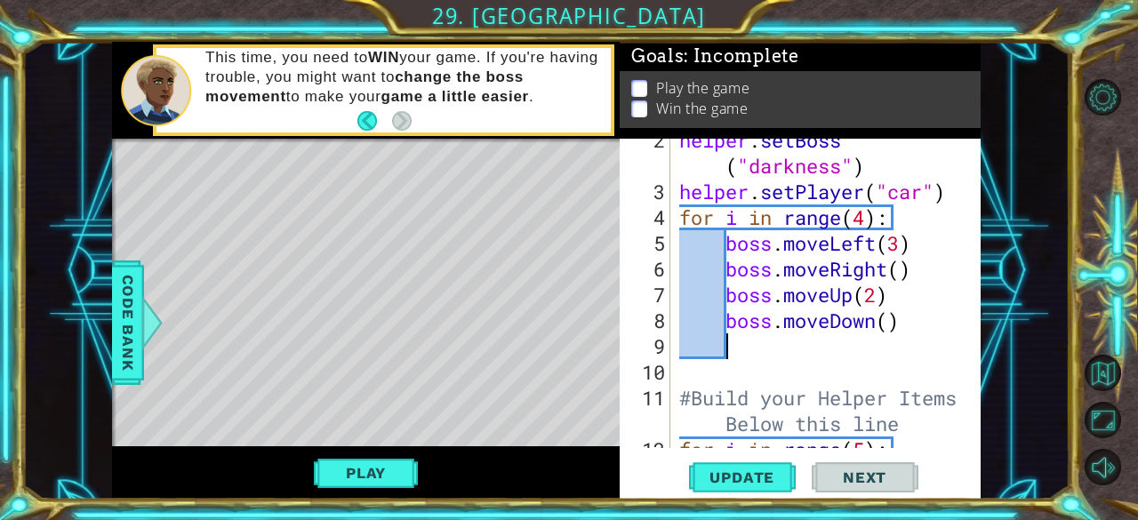
click at [667, 406] on div "11" at bounding box center [646, 411] width 47 height 52
click at [677, 395] on div "helper . setBoss ( "darkness" ) helper . setPlayer ( "car" ) for i in range ( 4…" at bounding box center [823, 320] width 297 height 387
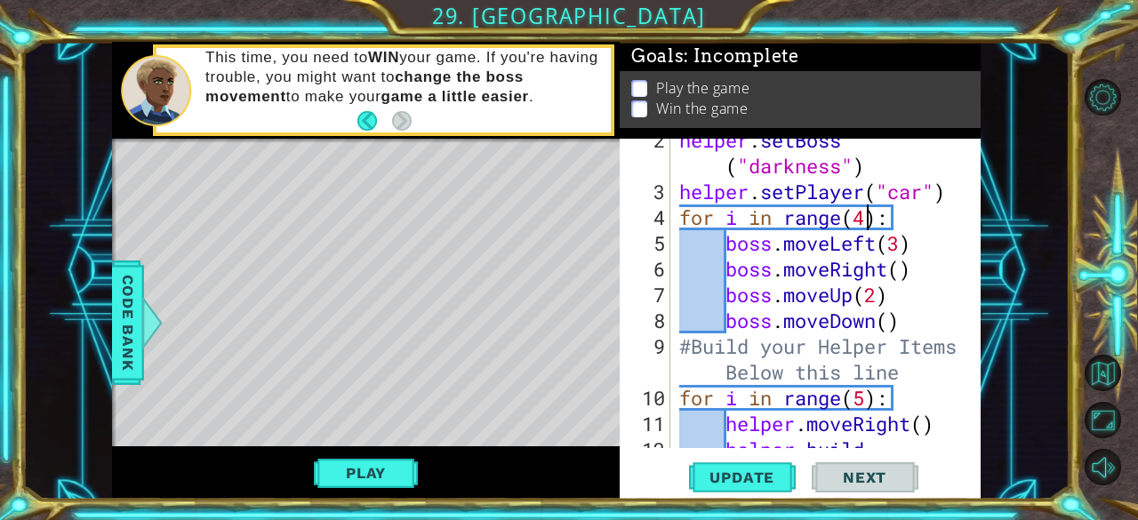
click at [867, 222] on div "helper . setBoss ( "darkness" ) helper . setPlayer ( "car" ) for i in range ( 4…" at bounding box center [823, 333] width 297 height 412
click at [864, 399] on div "helper . setBoss ( "darkness" ) helper . setPlayer ( "car" ) for i in range ( 5…" at bounding box center [823, 333] width 297 height 412
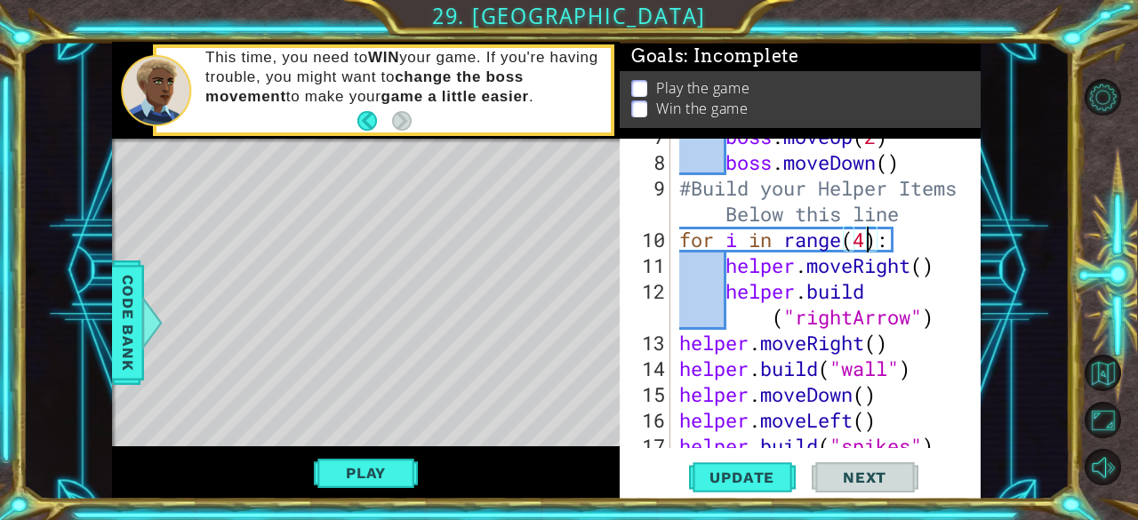
scroll to position [196, 0]
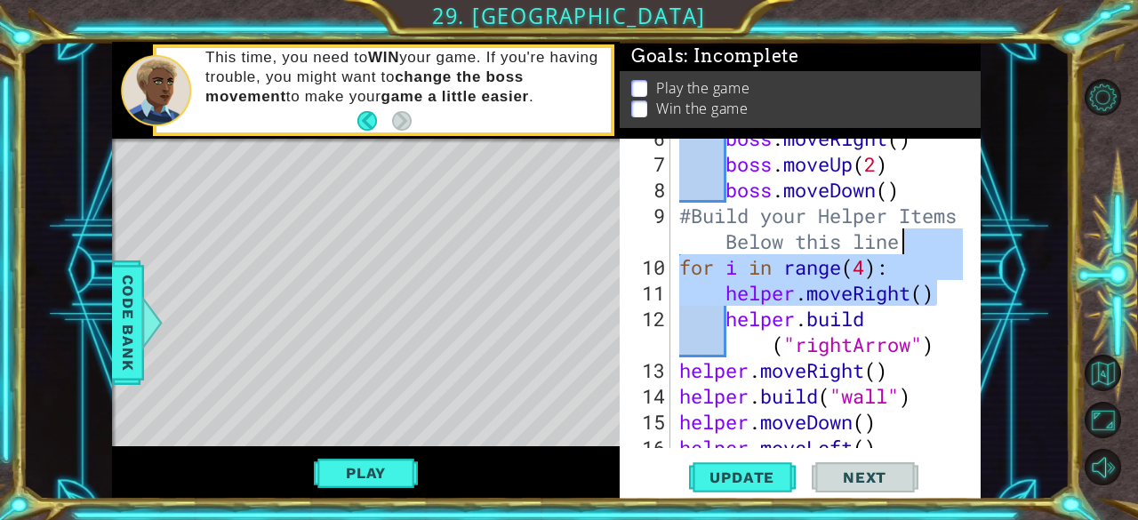
drag, startPoint x: 962, startPoint y: 280, endPoint x: 961, endPoint y: 244, distance: 35.6
click at [961, 244] on div at bounding box center [967, 431] width 18 height 979
click at [957, 208] on div "boss . moveRight ( ) boss . moveUp ( 2 ) boss . moveDown ( ) #Build your Helper…" at bounding box center [823, 305] width 297 height 361
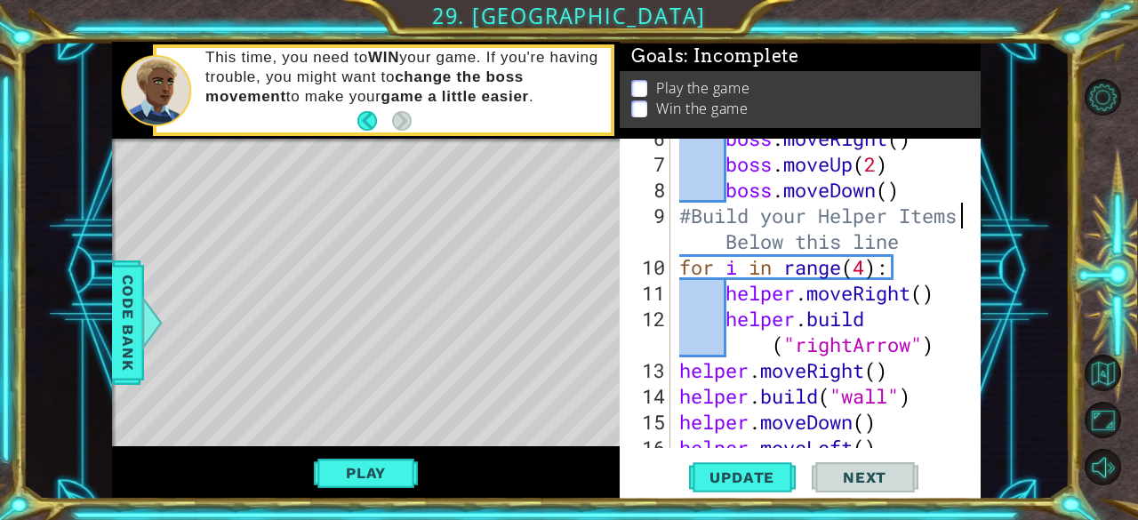
type textarea "#Build your Helper Items Below this line"
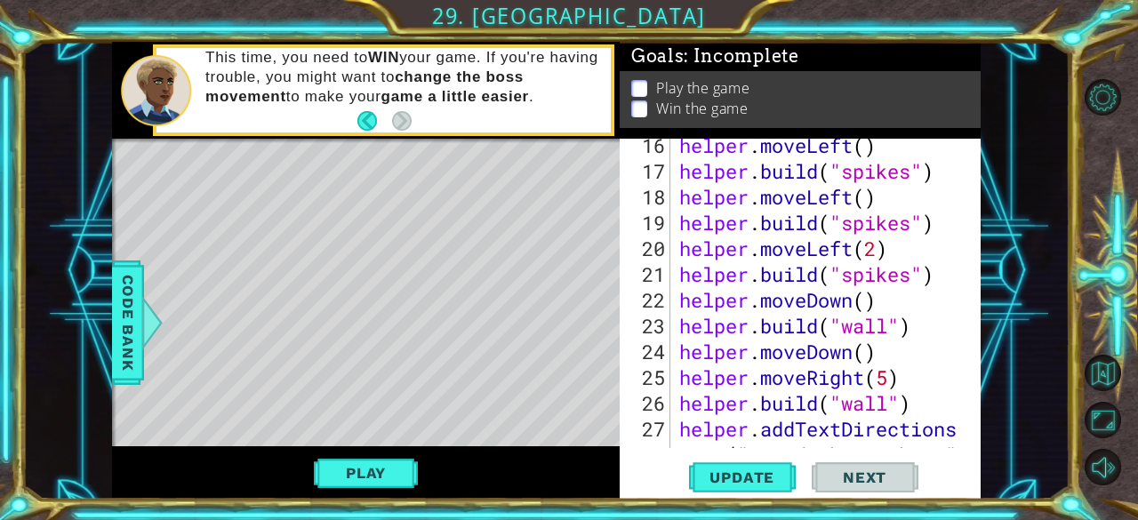
scroll to position [596, 0]
